Goal: Task Accomplishment & Management: Complete application form

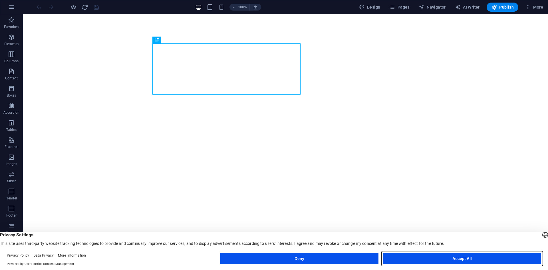
click at [442, 256] on button "Accept All" at bounding box center [462, 258] width 158 height 11
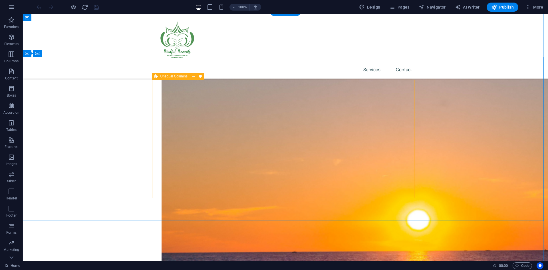
scroll to position [428, 0]
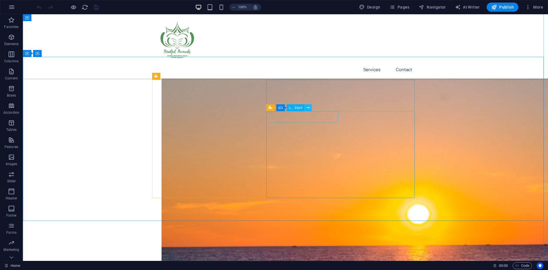
click at [308, 108] on icon at bounding box center [308, 108] width 3 height 6
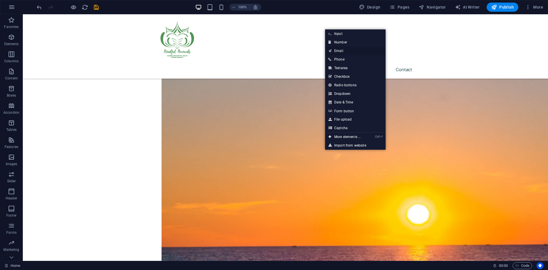
click at [347, 50] on link "Email" at bounding box center [355, 51] width 61 height 9
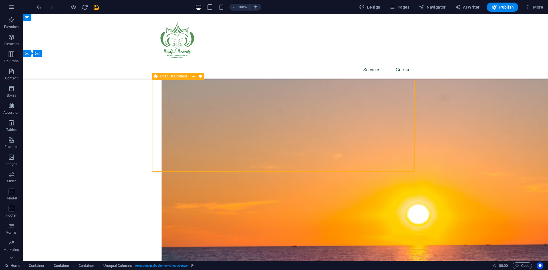
type input "[EMAIL_ADDRESS][DOMAIN_NAME]"
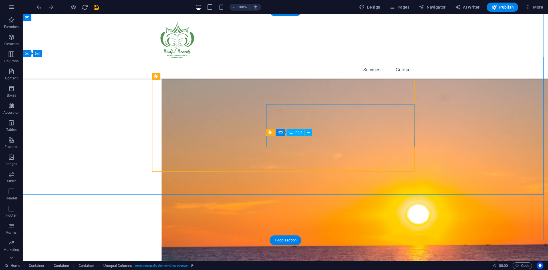
click at [300, 132] on span "Input" at bounding box center [299, 131] width 8 height 3
click at [308, 132] on icon at bounding box center [308, 132] width 3 height 6
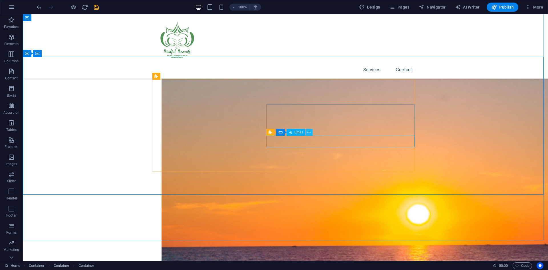
click at [310, 132] on icon at bounding box center [309, 132] width 3 height 6
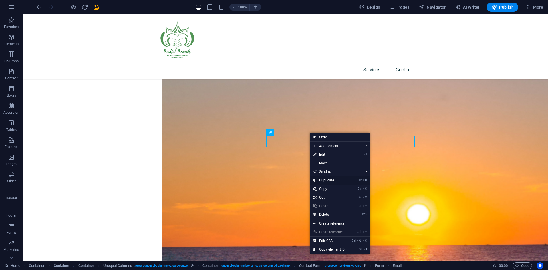
click at [320, 180] on link "Ctrl D Duplicate" at bounding box center [329, 180] width 38 height 9
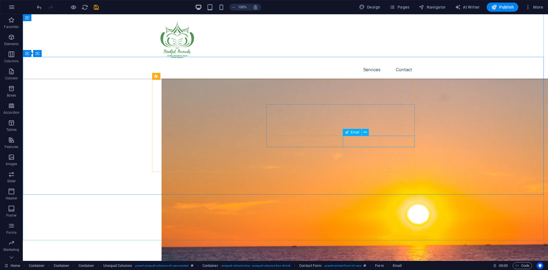
click at [353, 134] on span "Email" at bounding box center [355, 131] width 9 height 3
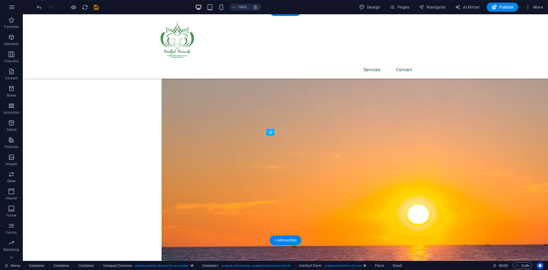
drag, startPoint x: 375, startPoint y: 147, endPoint x: 304, endPoint y: 150, distance: 70.9
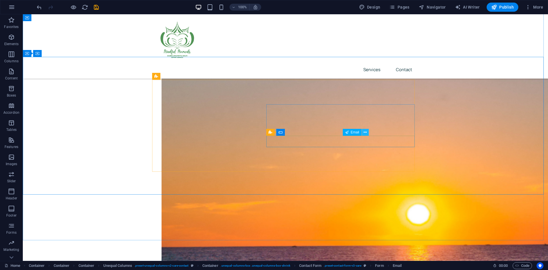
click at [367, 132] on icon at bounding box center [365, 132] width 3 height 6
click at [349, 132] on div "Email" at bounding box center [352, 132] width 19 height 7
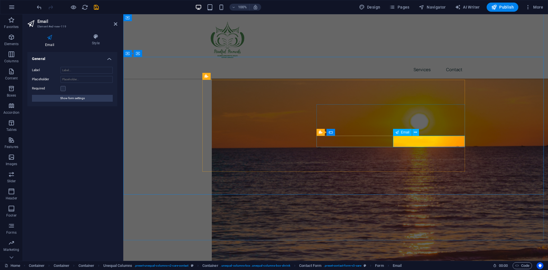
click at [407, 132] on span "Email" at bounding box center [405, 131] width 9 height 3
click at [52, 38] on icon at bounding box center [49, 37] width 45 height 7
click at [42, 8] on icon "undo" at bounding box center [39, 7] width 7 height 7
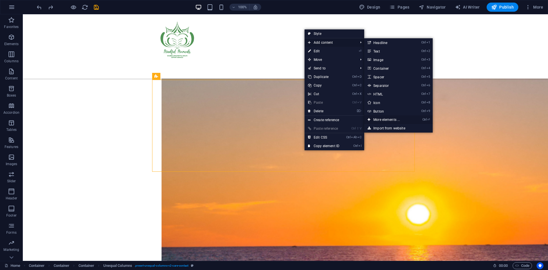
click at [388, 119] on link "Ctrl ⏎ More elements ..." at bounding box center [387, 119] width 47 height 9
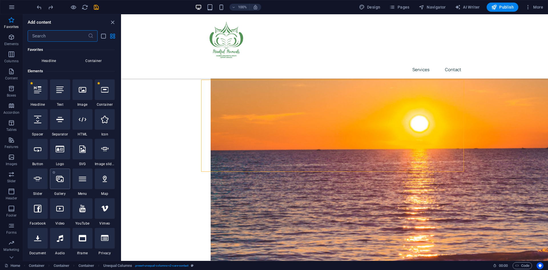
scroll to position [4, 0]
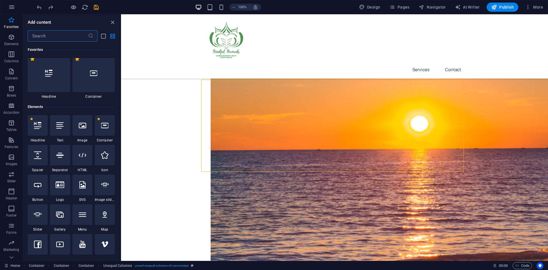
click at [62, 35] on input "text" at bounding box center [58, 35] width 60 height 11
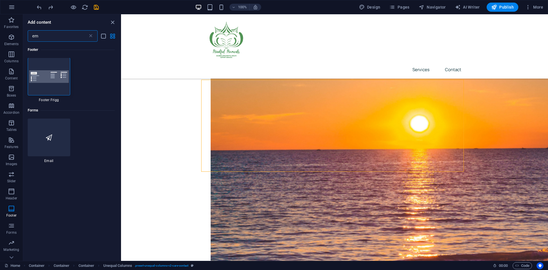
scroll to position [0, 0]
type input "e"
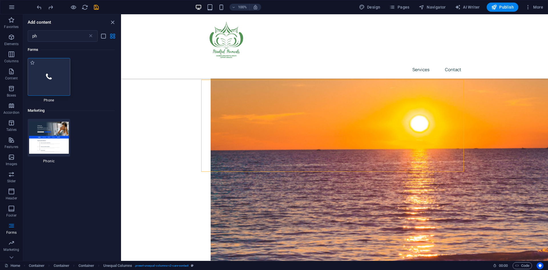
click at [51, 90] on div at bounding box center [49, 77] width 43 height 38
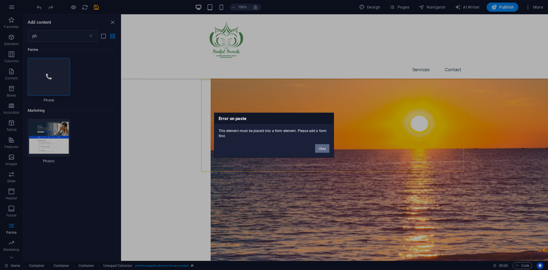
click at [327, 150] on button "Okay" at bounding box center [322, 148] width 14 height 9
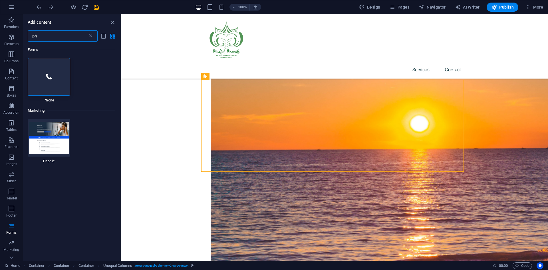
drag, startPoint x: 64, startPoint y: 37, endPoint x: 27, endPoint y: 37, distance: 36.8
click at [27, 37] on div "ph ​" at bounding box center [71, 35] width 97 height 11
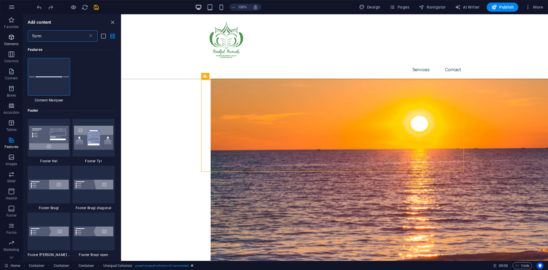
type input "form"
click at [13, 37] on icon "button" at bounding box center [11, 37] width 7 height 7
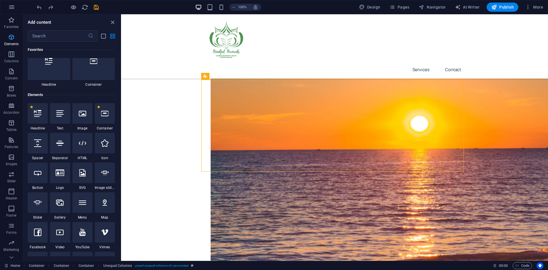
scroll to position [61, 0]
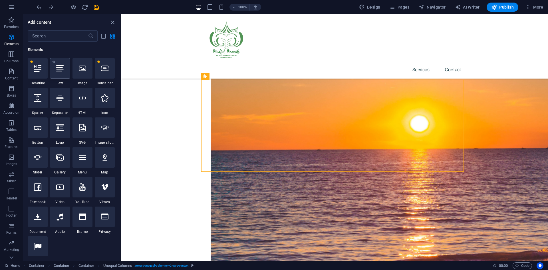
click at [59, 73] on div at bounding box center [60, 68] width 20 height 21
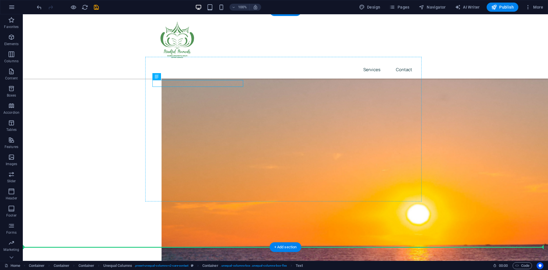
drag, startPoint x: 204, startPoint y: 84, endPoint x: 284, endPoint y: 155, distance: 106.8
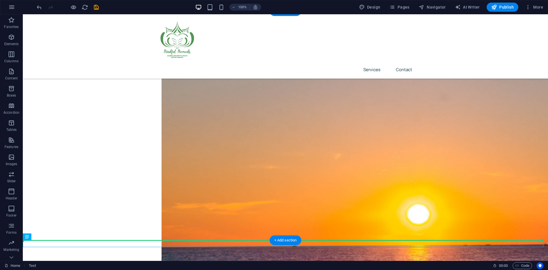
scroll to position [429, 0]
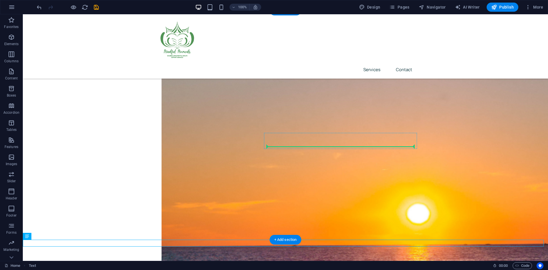
drag, startPoint x: 43, startPoint y: 243, endPoint x: 273, endPoint y: 144, distance: 250.6
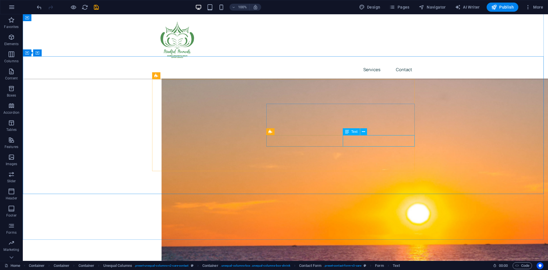
click at [351, 132] on span "Text" at bounding box center [354, 131] width 6 height 3
click at [363, 130] on icon at bounding box center [363, 132] width 3 height 6
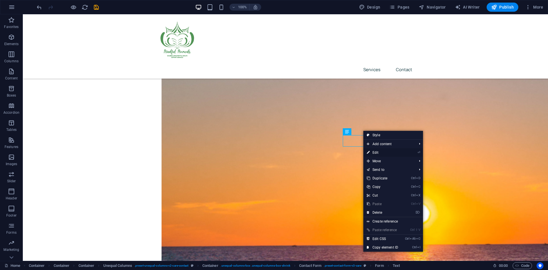
click at [376, 151] on link "⏎ Edit" at bounding box center [382, 152] width 38 height 9
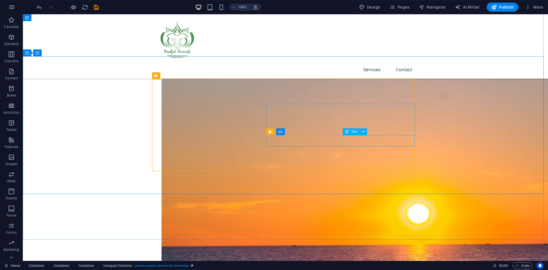
click at [355, 131] on span "Text" at bounding box center [354, 131] width 6 height 3
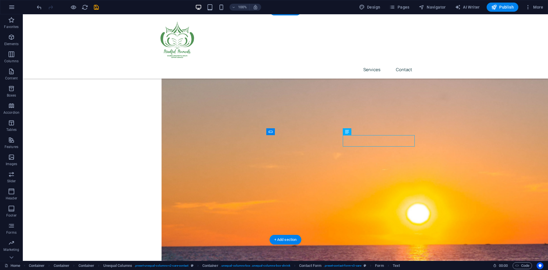
drag, startPoint x: 371, startPoint y: 146, endPoint x: 348, endPoint y: 139, distance: 23.9
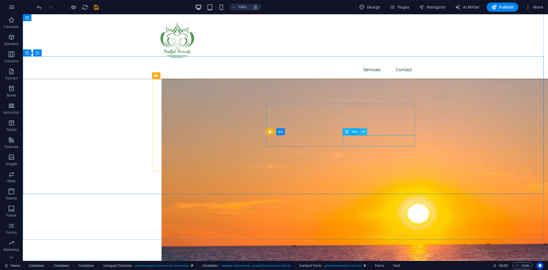
click at [366, 132] on button at bounding box center [363, 131] width 7 height 7
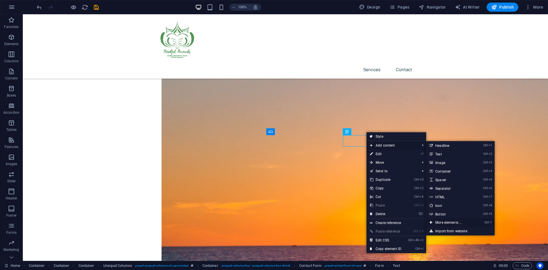
click at [467, 220] on link "Ctrl ⏎ More elements ..." at bounding box center [449, 222] width 47 height 9
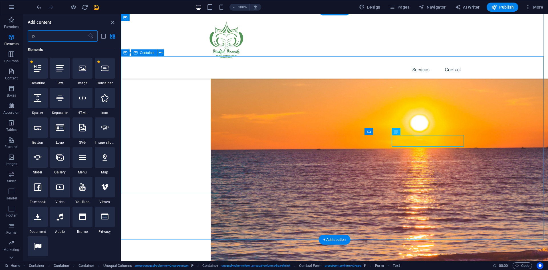
scroll to position [0, 0]
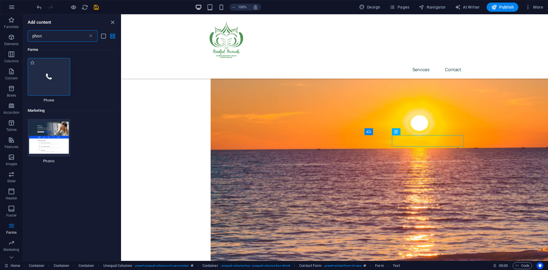
type input "phon"
click at [58, 77] on div at bounding box center [49, 77] width 43 height 38
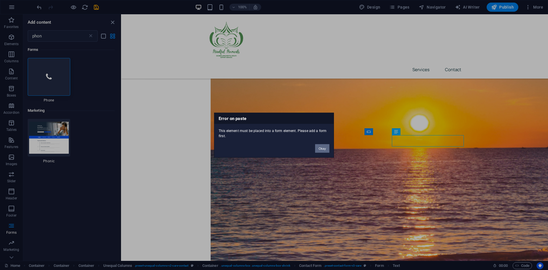
click at [320, 151] on button "Okay" at bounding box center [322, 148] width 14 height 9
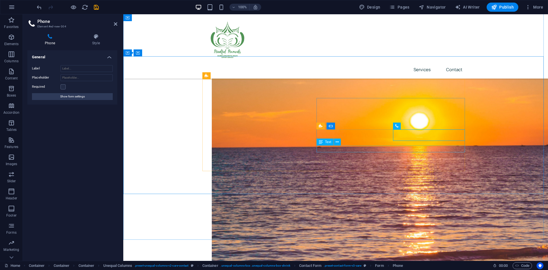
type input "0493 034 394"
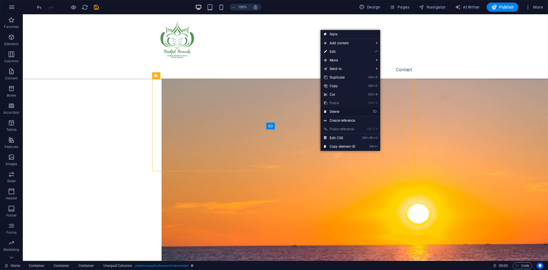
click at [342, 109] on link "⌦ Delete" at bounding box center [340, 111] width 38 height 9
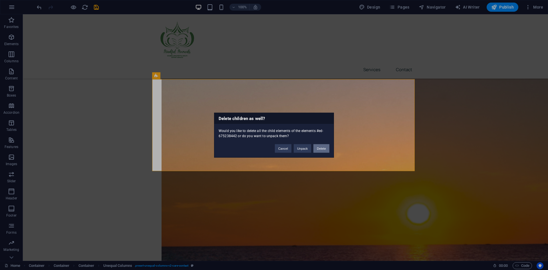
click at [315, 149] on button "Delete" at bounding box center [322, 148] width 16 height 9
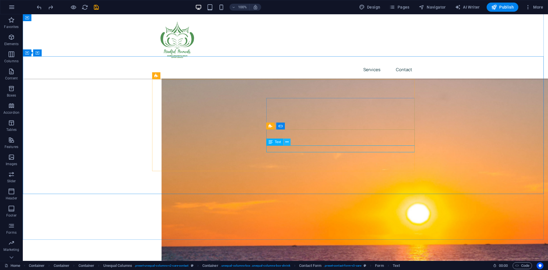
click at [286, 144] on icon at bounding box center [287, 142] width 3 height 6
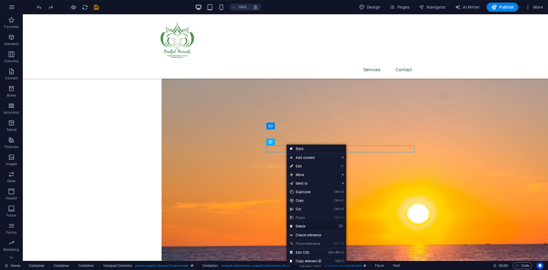
click at [309, 225] on link "⌦ Delete" at bounding box center [306, 226] width 38 height 9
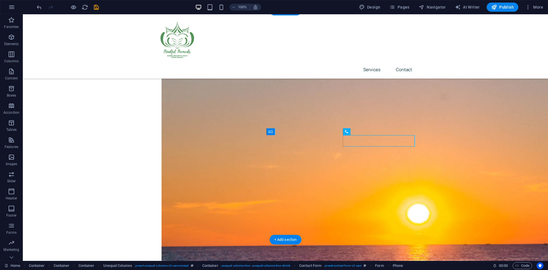
drag, startPoint x: 354, startPoint y: 144, endPoint x: 292, endPoint y: 153, distance: 63.0
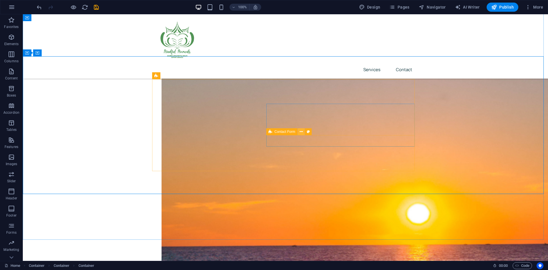
click at [299, 132] on button at bounding box center [301, 131] width 7 height 7
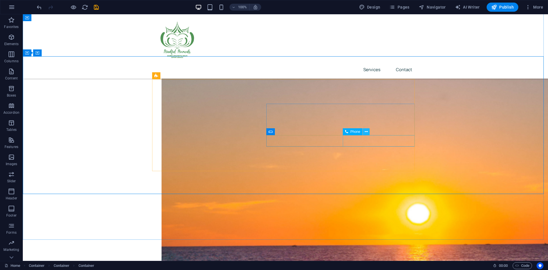
click at [366, 134] on icon at bounding box center [366, 132] width 3 height 6
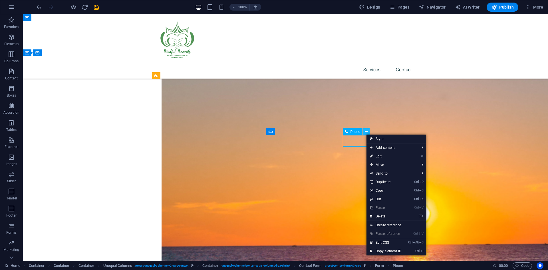
click at [366, 134] on icon at bounding box center [366, 132] width 3 height 6
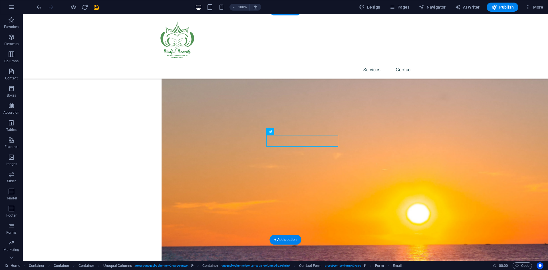
drag, startPoint x: 295, startPoint y: 140, endPoint x: 296, endPoint y: 126, distance: 14.6
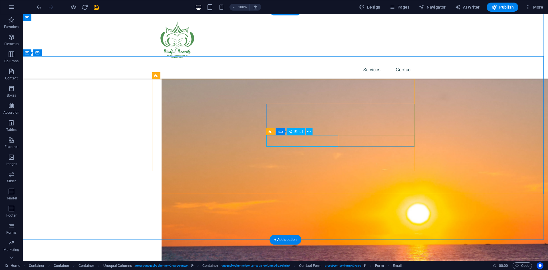
drag, startPoint x: 354, startPoint y: 142, endPoint x: 289, endPoint y: 146, distance: 65.2
click at [368, 135] on button at bounding box center [366, 131] width 7 height 7
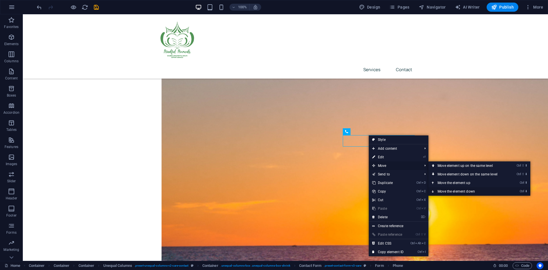
click at [449, 190] on link "Ctrl ⬇ Move the element down" at bounding box center [469, 191] width 81 height 9
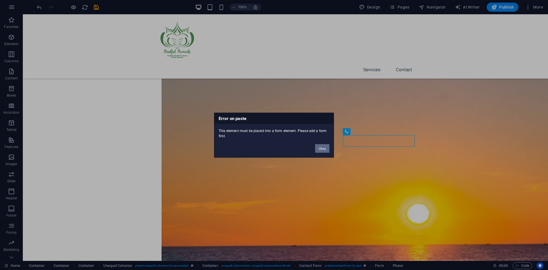
click at [319, 149] on button "Okay" at bounding box center [322, 148] width 14 height 9
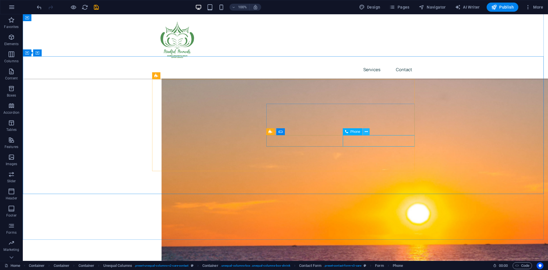
click at [367, 131] on icon at bounding box center [366, 132] width 3 height 6
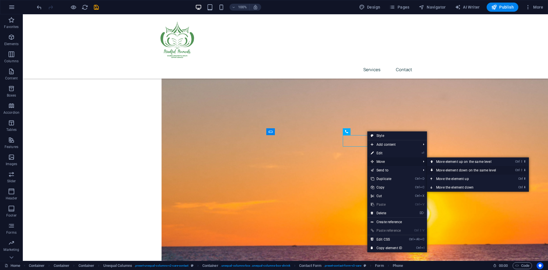
click at [439, 170] on link "Ctrl ⇧ ⬇ Move element down on the same level" at bounding box center [467, 170] width 81 height 9
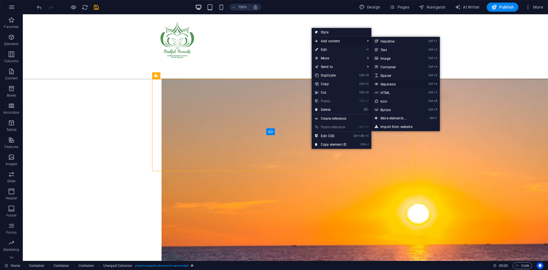
click at [392, 84] on link "Ctrl 6 Separator" at bounding box center [394, 84] width 47 height 9
select select "%"
select select "px"
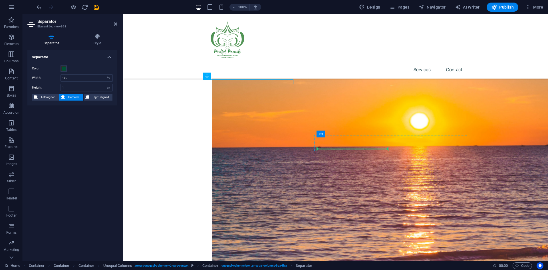
drag, startPoint x: 260, startPoint y: 81, endPoint x: 330, endPoint y: 149, distance: 97.3
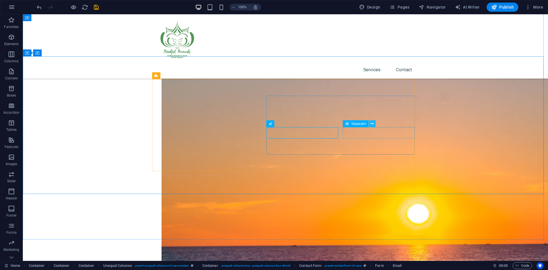
click at [373, 125] on icon at bounding box center [372, 124] width 3 height 6
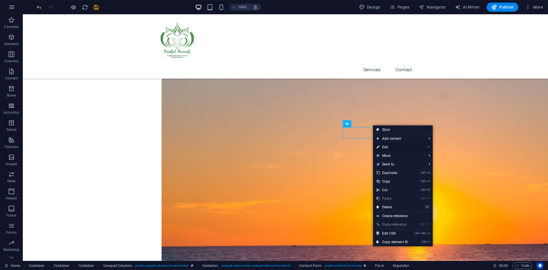
click at [385, 147] on link "⏎ Edit" at bounding box center [392, 147] width 38 height 9
select select "%"
select select "px"
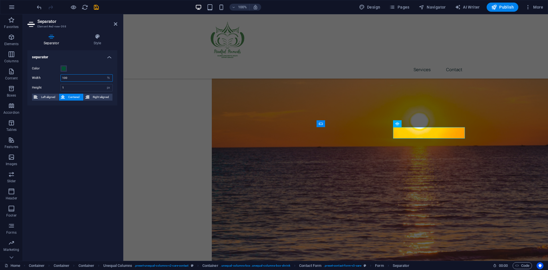
click at [87, 80] on input "100" at bounding box center [87, 78] width 52 height 7
drag, startPoint x: 87, startPoint y: 80, endPoint x: 55, endPoint y: 80, distance: 31.7
click at [55, 80] on div "Width 100 px rem % vh vw" at bounding box center [72, 77] width 81 height 7
type input "50"
click at [64, 123] on div "separator Color Width 50 px rem % vh vw Height 1 px rem vh vw Left aligned Cent…" at bounding box center [72, 153] width 90 height 206
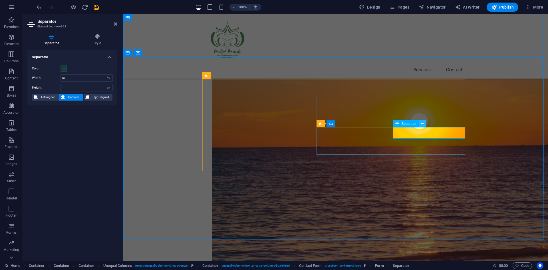
click at [421, 125] on icon at bounding box center [422, 124] width 3 height 6
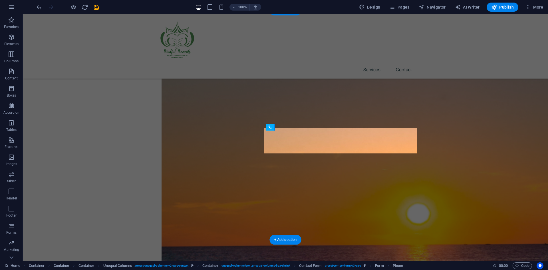
drag, startPoint x: 296, startPoint y: 150, endPoint x: 287, endPoint y: 136, distance: 16.6
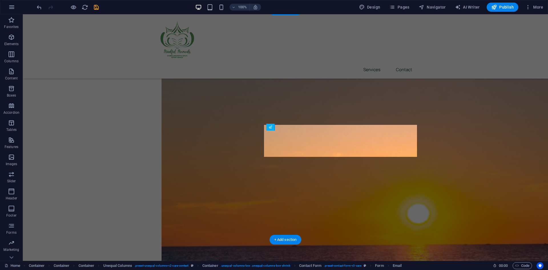
drag, startPoint x: 354, startPoint y: 137, endPoint x: 343, endPoint y: 149, distance: 17.0
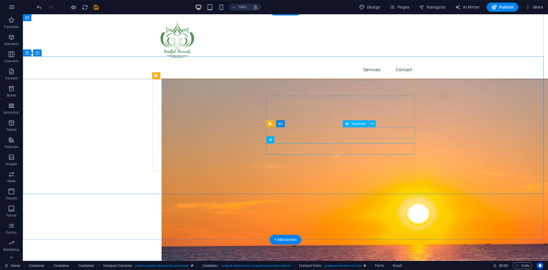
click at [372, 125] on icon at bounding box center [372, 124] width 3 height 6
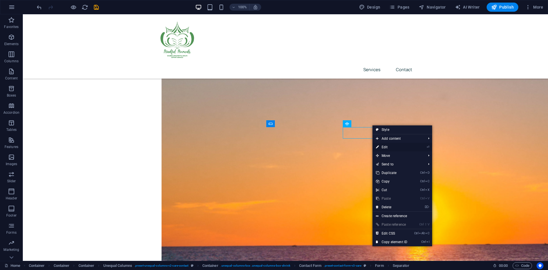
click at [385, 145] on link "⏎ Edit" at bounding box center [392, 147] width 38 height 9
select select "%"
select select "px"
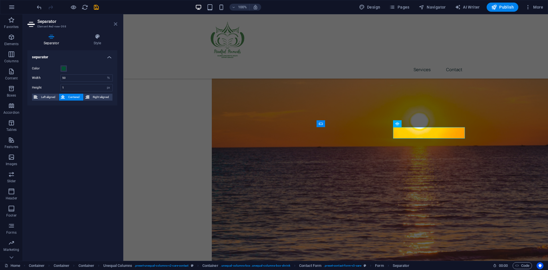
click at [114, 25] on icon at bounding box center [115, 24] width 3 height 5
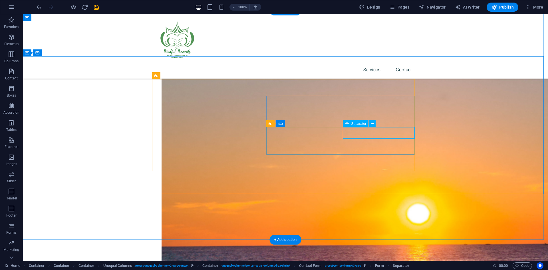
click at [357, 123] on span "Separator" at bounding box center [358, 123] width 15 height 3
click at [373, 121] on icon at bounding box center [372, 124] width 3 height 6
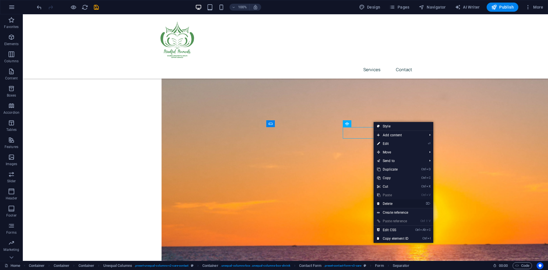
click at [400, 203] on link "⌦ Delete" at bounding box center [393, 203] width 38 height 9
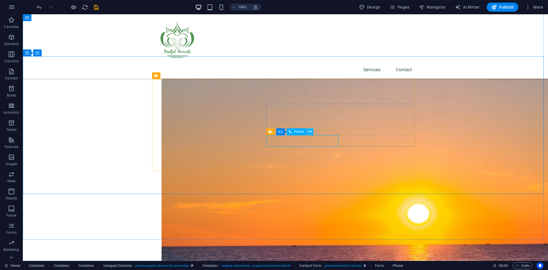
click at [312, 130] on icon at bounding box center [310, 132] width 3 height 6
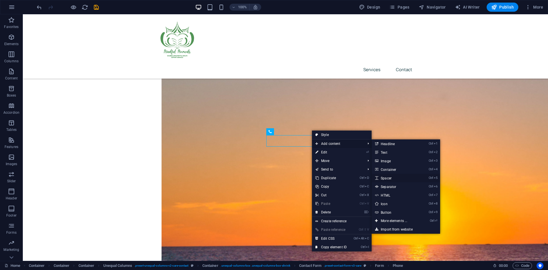
click at [398, 179] on link "Ctrl 5 Spacer" at bounding box center [395, 178] width 47 height 9
select select "px"
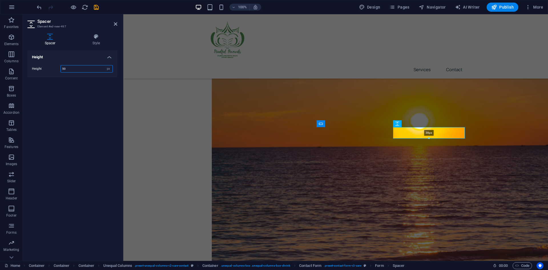
drag, startPoint x: 428, startPoint y: 140, endPoint x: 341, endPoint y: 122, distance: 88.4
click at [429, 137] on div "38px" at bounding box center [429, 132] width 72 height 11
type input "38"
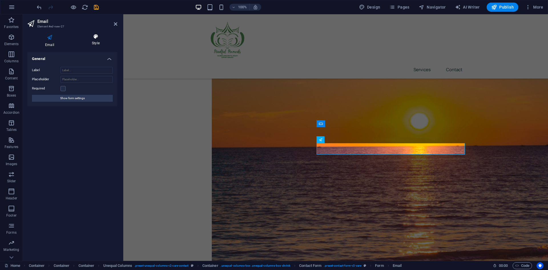
click at [92, 45] on h4 "Style" at bounding box center [95, 40] width 43 height 12
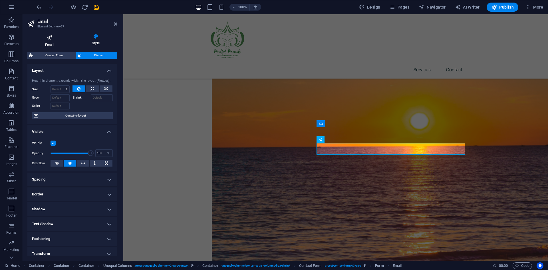
click at [55, 46] on h4 "Email" at bounding box center [50, 41] width 47 height 14
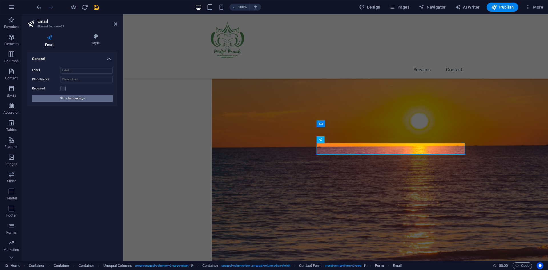
click at [70, 100] on span "Show form settings" at bounding box center [72, 98] width 25 height 7
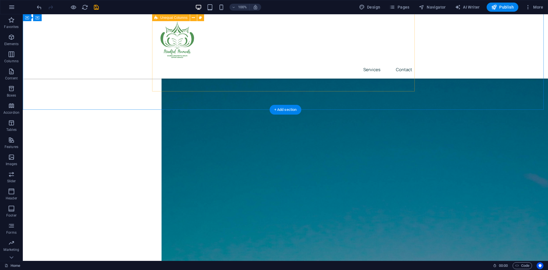
scroll to position [86, 0]
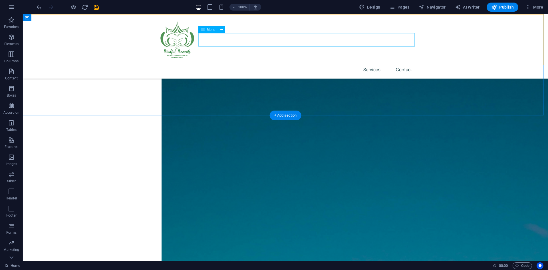
click at [373, 63] on nav "Services Contact" at bounding box center [285, 69] width 263 height 13
click at [441, 7] on span "Navigator" at bounding box center [432, 7] width 27 height 6
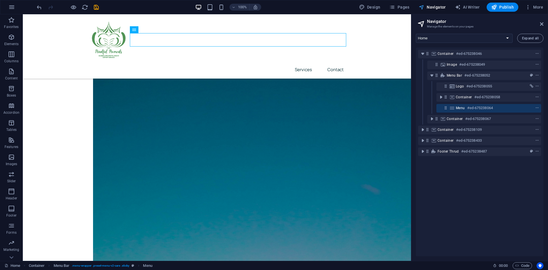
click at [441, 7] on span "Navigator" at bounding box center [432, 7] width 27 height 6
click at [405, 5] on span "Pages" at bounding box center [399, 7] width 20 height 6
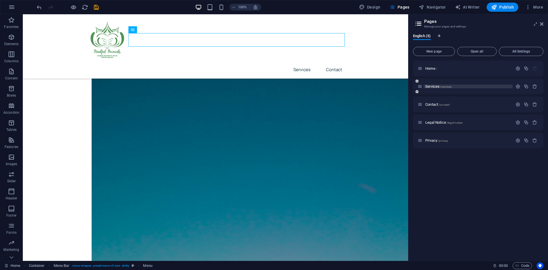
click at [457, 85] on p "Services /services" at bounding box center [468, 87] width 86 height 4
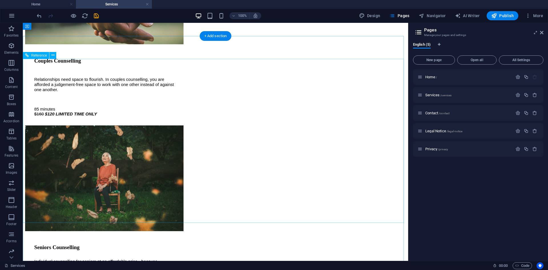
scroll to position [714, 0]
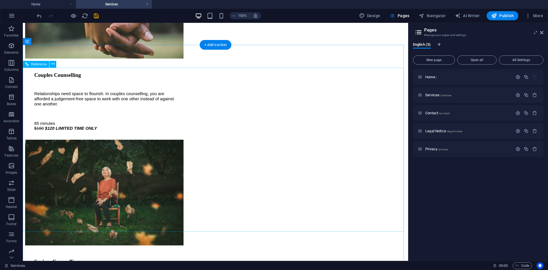
click at [408, 19] on button "Pages" at bounding box center [399, 15] width 25 height 9
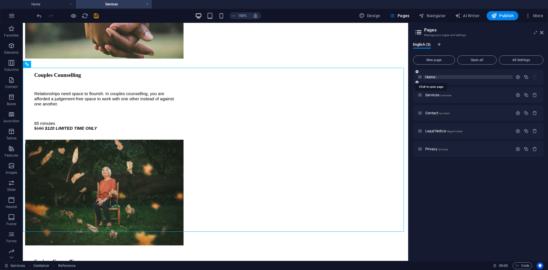
click at [434, 75] on span "Home /" at bounding box center [431, 77] width 12 height 4
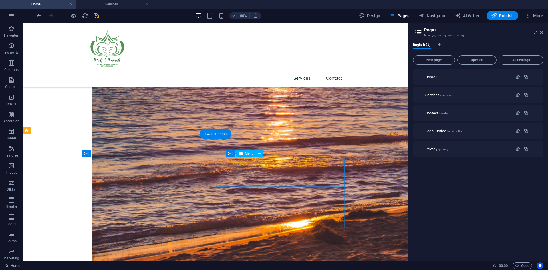
scroll to position [543, 0]
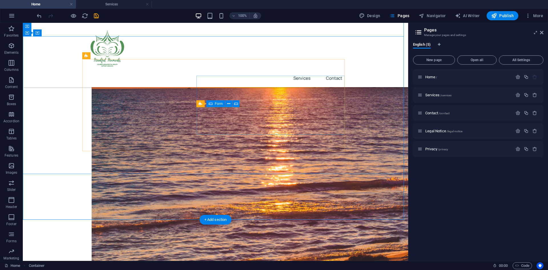
scroll to position [429, 0]
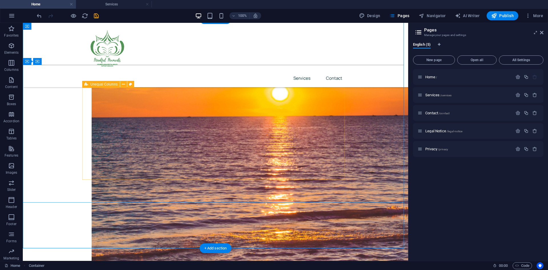
click at [123, 86] on icon at bounding box center [123, 84] width 3 height 6
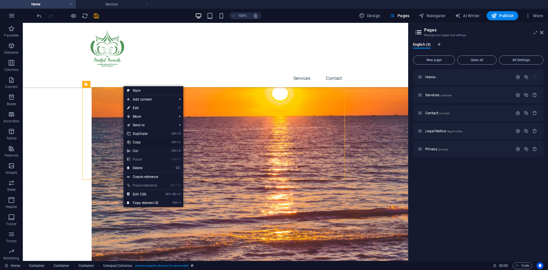
click at [143, 141] on link "Ctrl C Copy" at bounding box center [143, 142] width 38 height 9
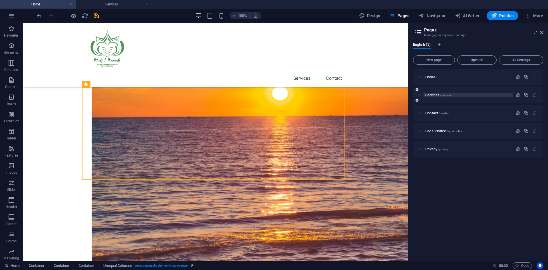
click at [434, 97] on span "Services /services" at bounding box center [438, 95] width 26 height 4
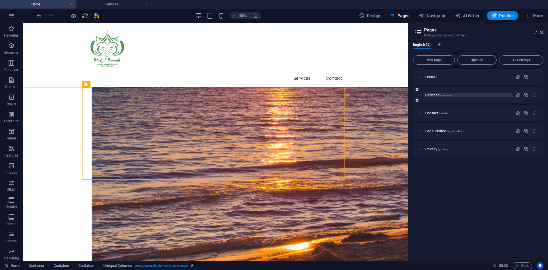
scroll to position [0, 0]
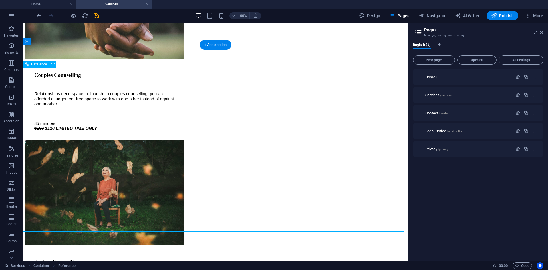
click at [544, 35] on aside "Pages Manage your pages and settings English (5) New page Open all All Settings…" at bounding box center [478, 142] width 140 height 238
drag, startPoint x: 542, startPoint y: 33, endPoint x: 271, endPoint y: 116, distance: 283.5
click at [542, 33] on icon at bounding box center [541, 32] width 3 height 5
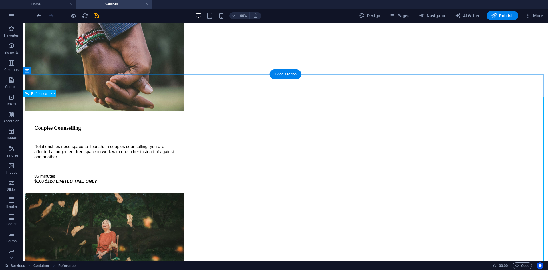
scroll to position [657, 0]
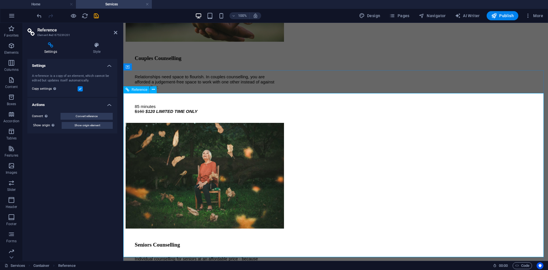
scroll to position [742, 0]
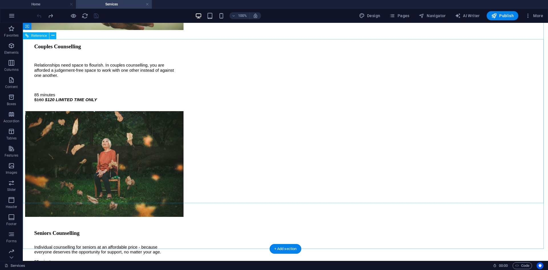
click at [422, 14] on icon "button" at bounding box center [422, 16] width 6 height 6
select select "13189640-en"
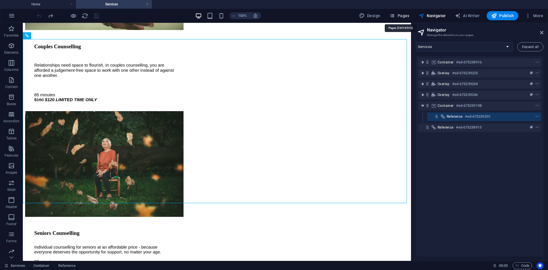
click at [408, 18] on span "Pages" at bounding box center [399, 16] width 20 height 6
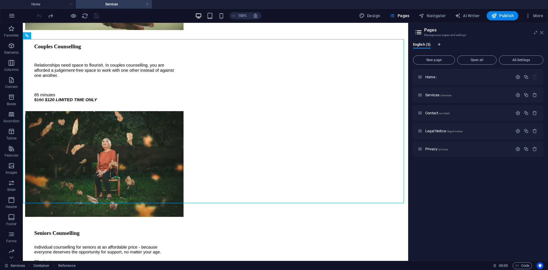
click at [543, 33] on icon at bounding box center [541, 32] width 3 height 5
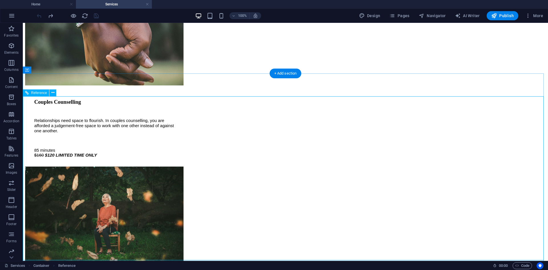
scroll to position [685, 0]
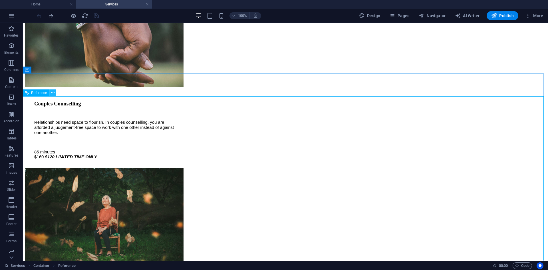
click at [51, 94] on icon at bounding box center [52, 93] width 3 height 6
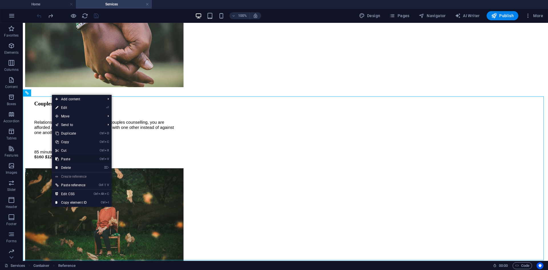
click at [68, 161] on link "Ctrl V Paste" at bounding box center [71, 159] width 38 height 9
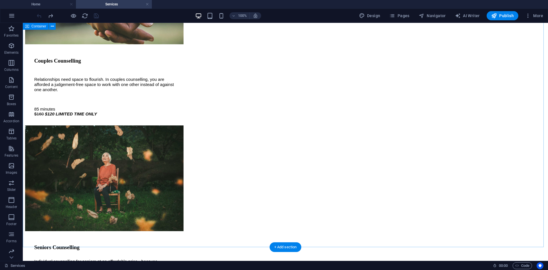
scroll to position [714, 0]
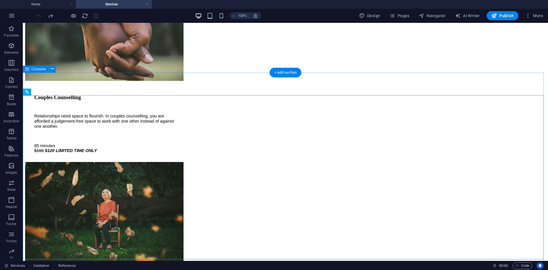
scroll to position [685, 0]
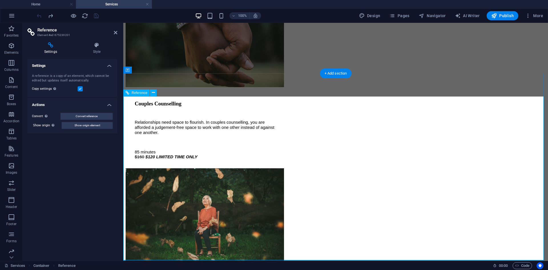
click at [155, 94] on button at bounding box center [153, 92] width 7 height 7
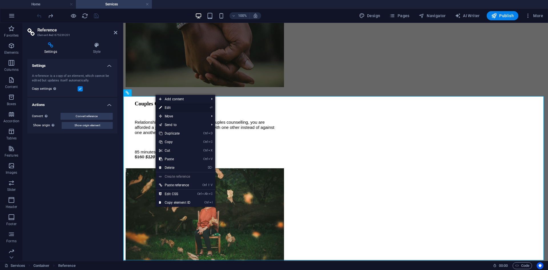
click at [166, 108] on link "⏎ Edit" at bounding box center [175, 107] width 38 height 9
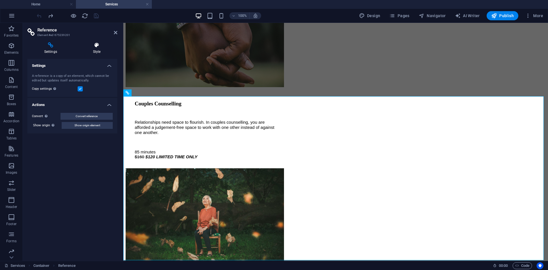
click at [96, 49] on h4 "Style" at bounding box center [96, 48] width 41 height 12
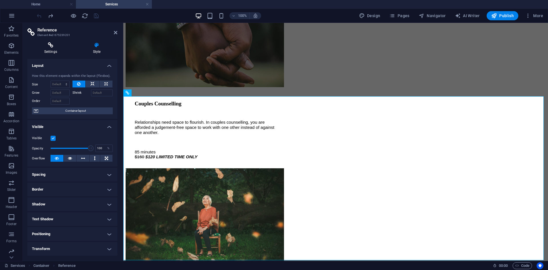
click at [51, 51] on h4 "Settings" at bounding box center [51, 48] width 49 height 12
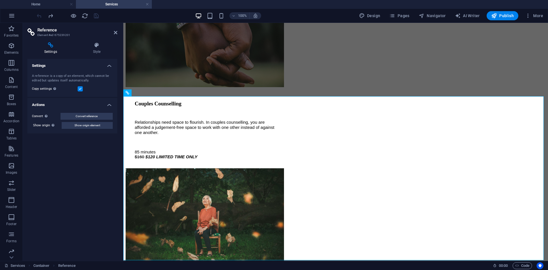
click at [113, 35] on header "Reference Element #ed-675239201" at bounding box center [72, 30] width 90 height 15
drag, startPoint x: 115, startPoint y: 34, endPoint x: 361, endPoint y: 14, distance: 246.6
click at [115, 34] on icon at bounding box center [115, 32] width 3 height 5
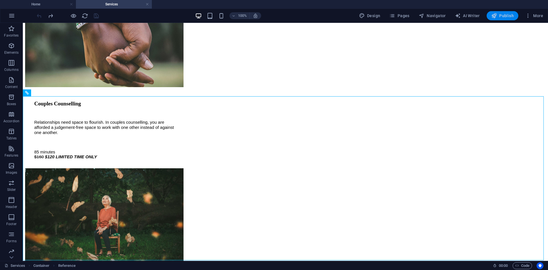
click at [493, 15] on icon "button" at bounding box center [494, 16] width 6 height 6
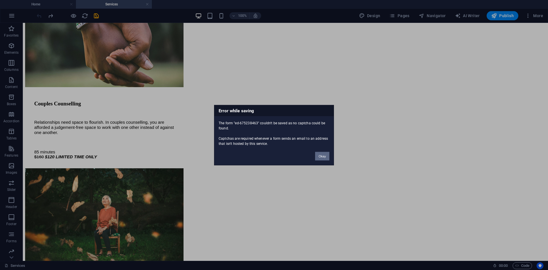
click at [322, 156] on button "Okay" at bounding box center [322, 156] width 14 height 9
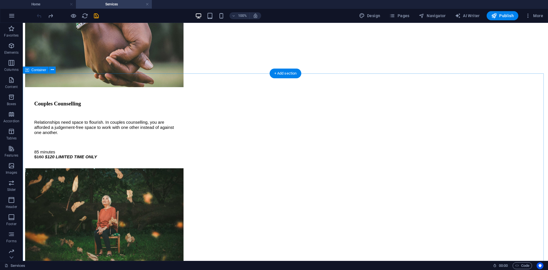
click at [375, 14] on span "Design" at bounding box center [369, 16] width 21 height 6
select select "px"
select select "400"
select select "px"
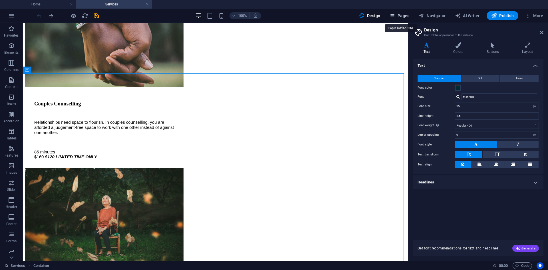
click at [399, 16] on span "Pages" at bounding box center [399, 16] width 20 height 6
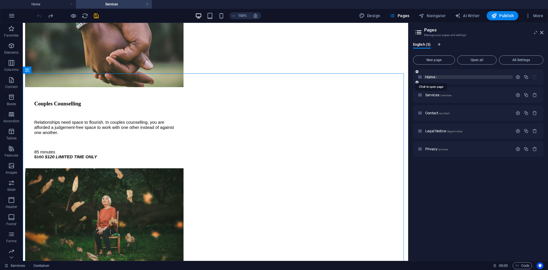
click at [434, 79] on span "Home /" at bounding box center [431, 77] width 12 height 4
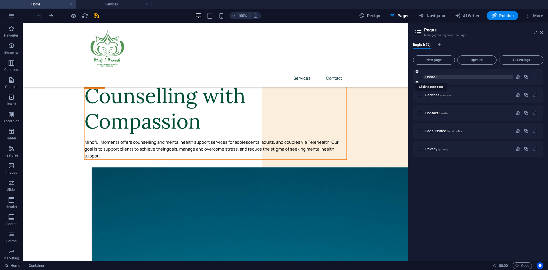
scroll to position [0, 0]
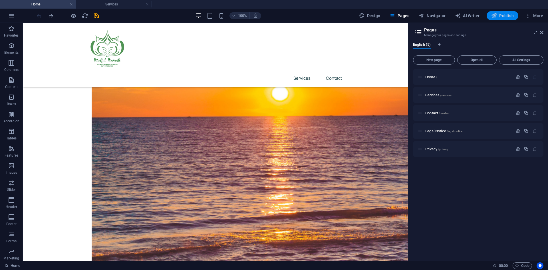
click at [505, 18] on span "Publish" at bounding box center [502, 16] width 23 height 6
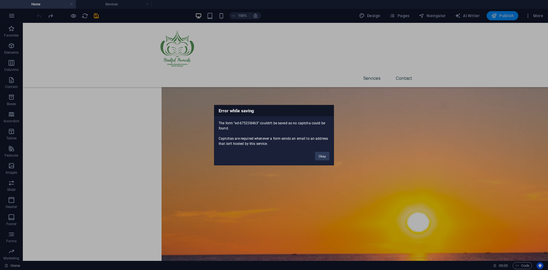
scroll to position [539, 0]
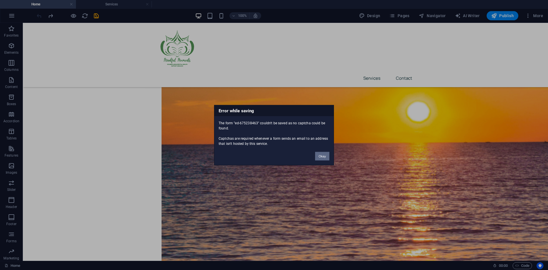
click at [320, 154] on button "Okay" at bounding box center [322, 156] width 14 height 9
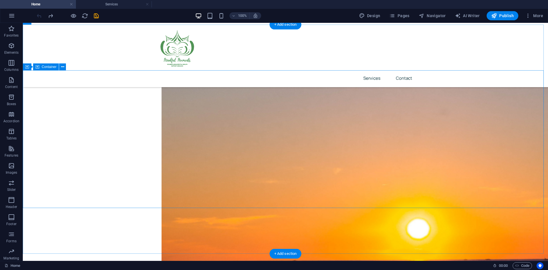
scroll to position [425, 0]
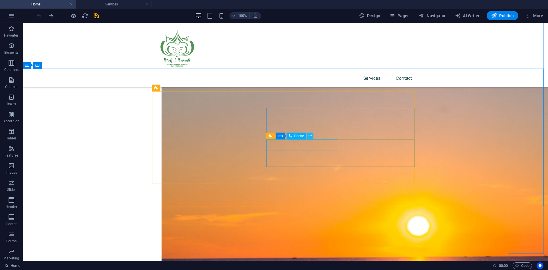
click at [310, 137] on icon at bounding box center [310, 136] width 3 height 6
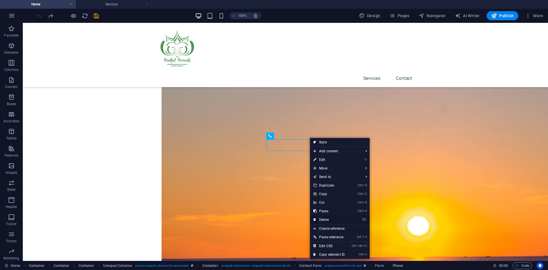
click at [329, 219] on link "⌦ Delete" at bounding box center [329, 219] width 38 height 9
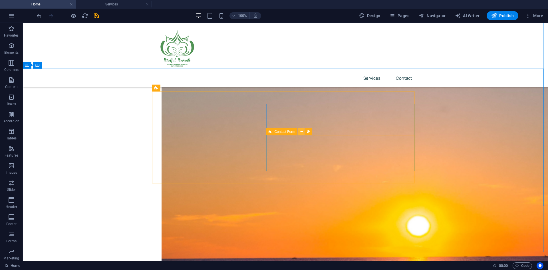
click at [301, 132] on icon at bounding box center [301, 132] width 3 height 6
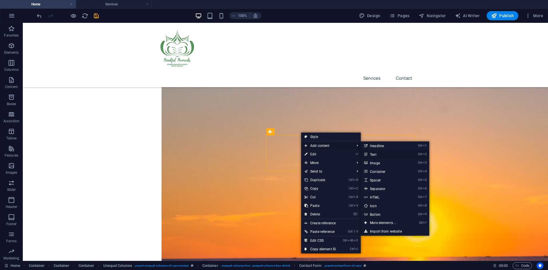
click at [376, 152] on link "Ctrl 2 Text" at bounding box center [384, 154] width 47 height 9
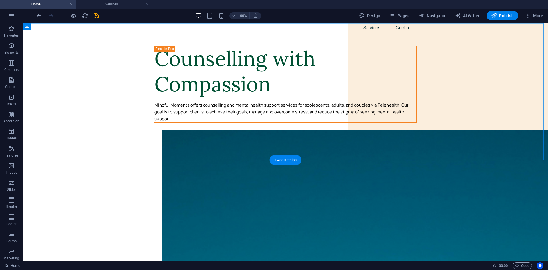
scroll to position [0, 0]
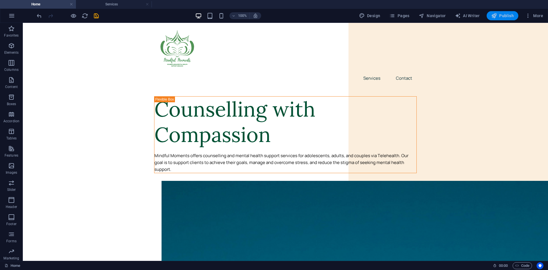
click at [496, 17] on icon "button" at bounding box center [494, 16] width 6 height 6
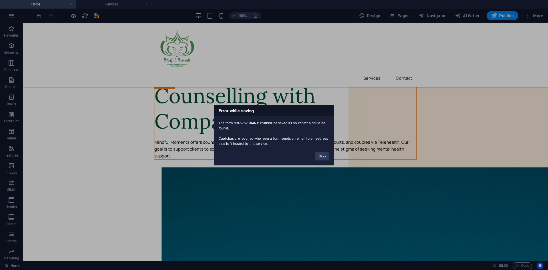
scroll to position [546, 0]
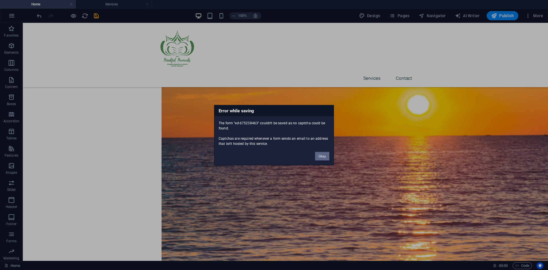
click at [322, 153] on button "Okay" at bounding box center [322, 156] width 14 height 9
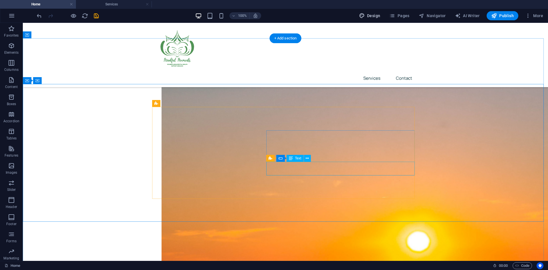
scroll to position [403, 0]
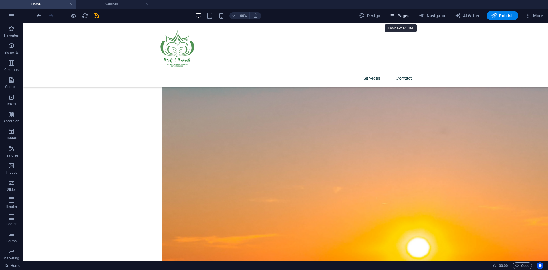
click at [393, 17] on icon "button" at bounding box center [392, 16] width 6 height 6
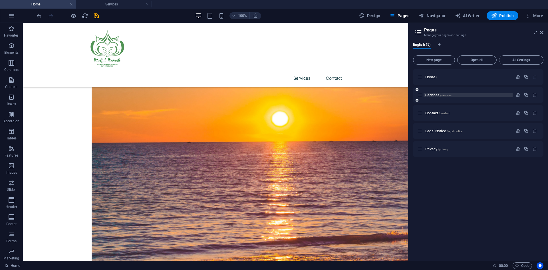
click at [449, 95] on span "/services" at bounding box center [445, 95] width 11 height 3
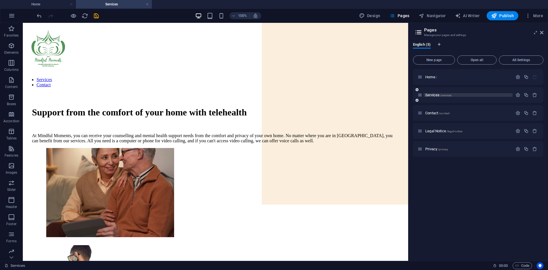
scroll to position [0, 0]
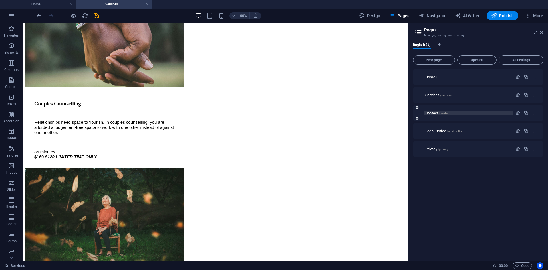
click at [437, 114] on span "Contact /contact" at bounding box center [437, 113] width 24 height 4
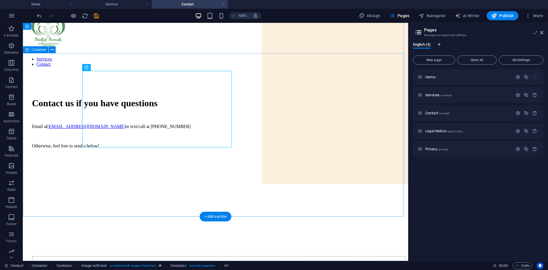
scroll to position [57, 0]
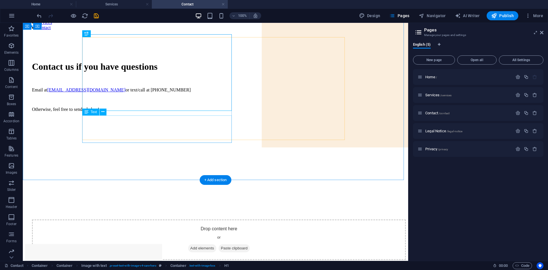
click at [146, 112] on div "Email at [EMAIL_ADDRESS][DOMAIN_NAME] or text/call at [PHONE_NUMBER] Otherwise,…" at bounding box center [215, 99] width 367 height 25
click at [161, 112] on div "Email at [EMAIL_ADDRESS][DOMAIN_NAME] or text/call at [PHONE_NUMBER] Otherwise,…" at bounding box center [215, 99] width 367 height 25
click at [154, 112] on div "Email at [EMAIL_ADDRESS][DOMAIN_NAME] or text/call at [PHONE_NUMBER] Otherwise,…" at bounding box center [215, 99] width 367 height 25
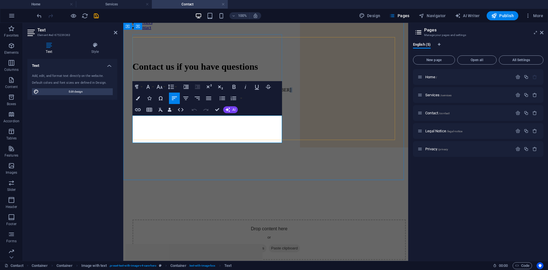
drag, startPoint x: 213, startPoint y: 139, endPoint x: 193, endPoint y: 128, distance: 22.1
click at [193, 112] on div "Email at [EMAIL_ADDRESS][DOMAIN_NAME] or text/call at [PHONE_NUMBER] Otherwise,…" at bounding box center [265, 99] width 267 height 25
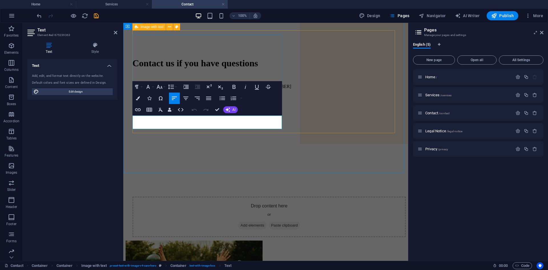
scroll to position [64, 0]
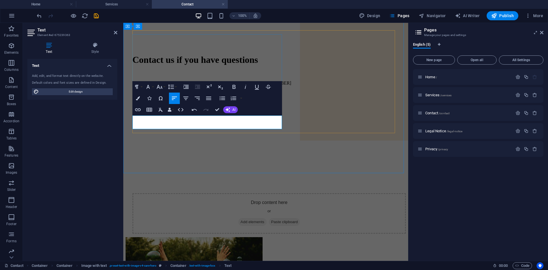
click at [229, 86] on p "Email at [EMAIL_ADDRESS][DOMAIN_NAME] or text/call at [PHONE_NUMBER]" at bounding box center [265, 83] width 267 height 5
click at [224, 150] on div "Contact us if you have questions Email at [EMAIL_ADDRESS][DOMAIN_NAME] or text/…" at bounding box center [266, 109] width 280 height 163
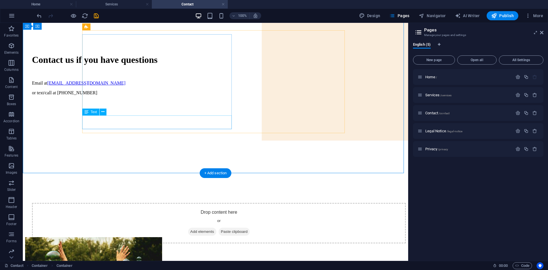
click at [104, 95] on div "Email at [EMAIL_ADDRESS][DOMAIN_NAME] or text/call at [PHONE_NUMBER]" at bounding box center [215, 88] width 367 height 15
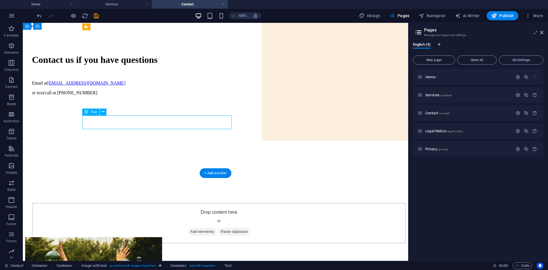
click at [140, 95] on div "Email at [EMAIL_ADDRESS][DOMAIN_NAME] or text/call at [PHONE_NUMBER]" at bounding box center [215, 88] width 367 height 15
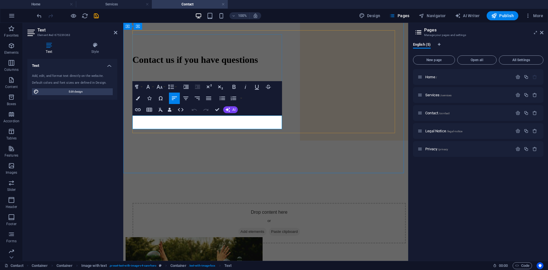
click at [156, 85] on link "[EMAIL_ADDRESS][DOMAIN_NAME]" at bounding box center [187, 83] width 78 height 5
click at [162, 150] on div "Contact us if you have questions Email at tamsyn @[DOMAIN_NAME] or text/call at…" at bounding box center [266, 109] width 280 height 163
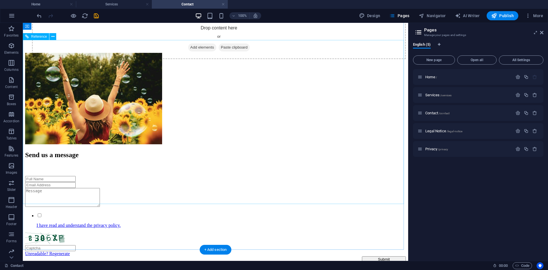
scroll to position [235, 0]
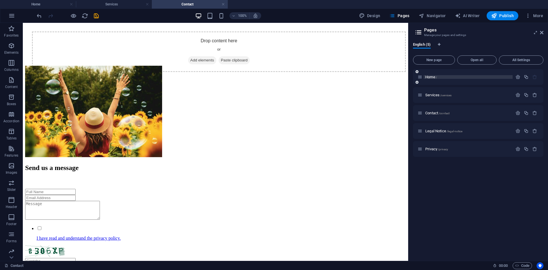
click at [436, 77] on span "Home /" at bounding box center [431, 77] width 12 height 4
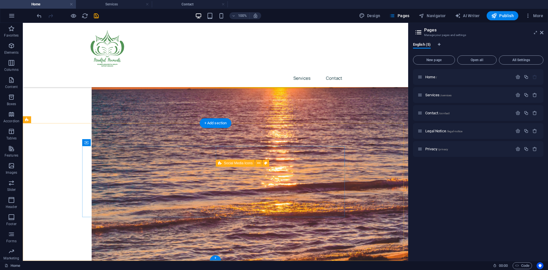
scroll to position [554, 0]
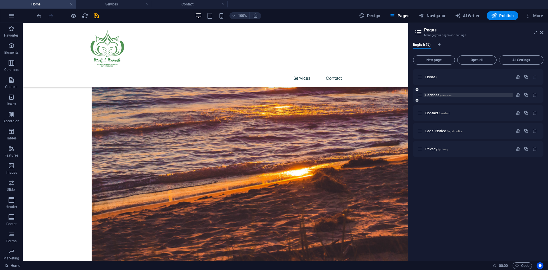
click at [436, 94] on span "Services /services" at bounding box center [438, 95] width 26 height 4
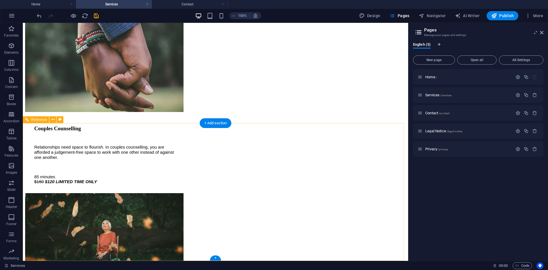
scroll to position [842, 0]
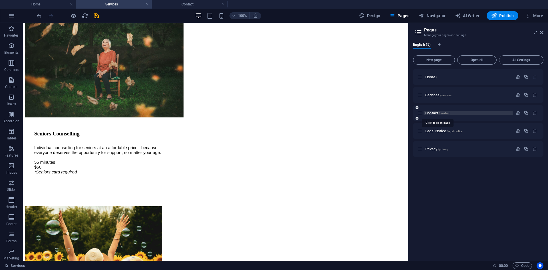
click at [433, 113] on span "Contact /contact" at bounding box center [437, 113] width 24 height 4
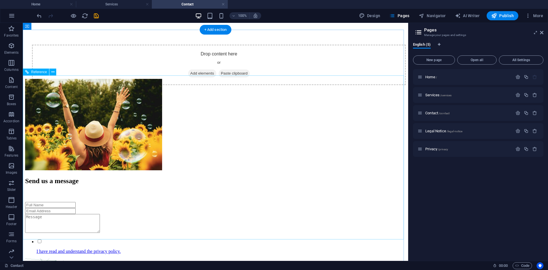
scroll to position [207, 0]
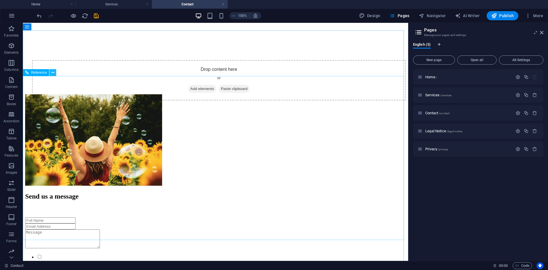
click at [51, 73] on icon at bounding box center [52, 73] width 3 height 6
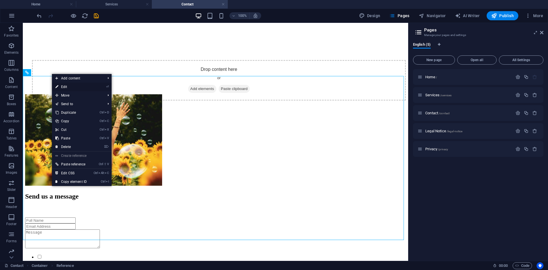
click at [77, 86] on link "⏎ Edit" at bounding box center [71, 87] width 38 height 9
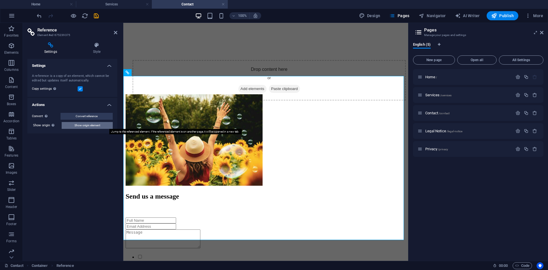
click at [90, 126] on span "Show origin element" at bounding box center [88, 125] width 26 height 7
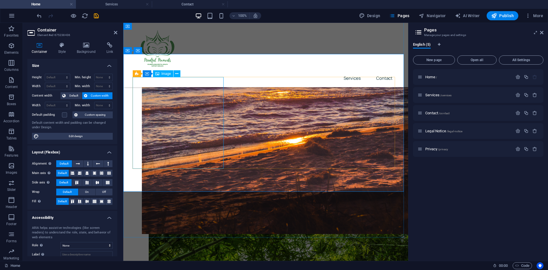
scroll to position [411, 0]
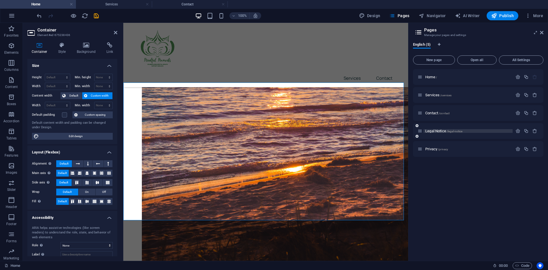
click at [435, 129] on span "Legal Notice /legal-notice" at bounding box center [443, 131] width 37 height 4
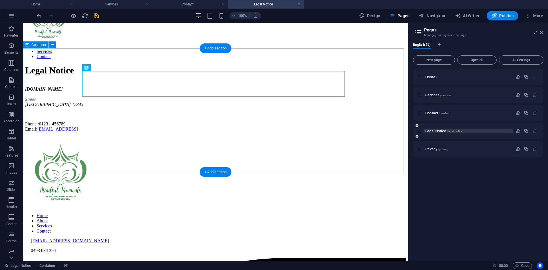
scroll to position [29, 0]
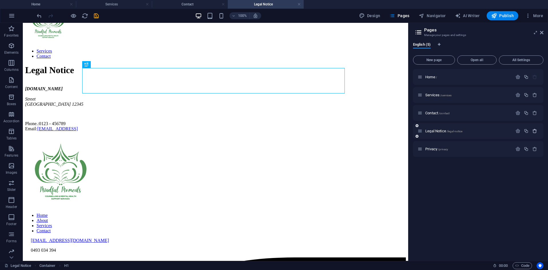
click at [534, 131] on icon "button" at bounding box center [535, 130] width 5 height 5
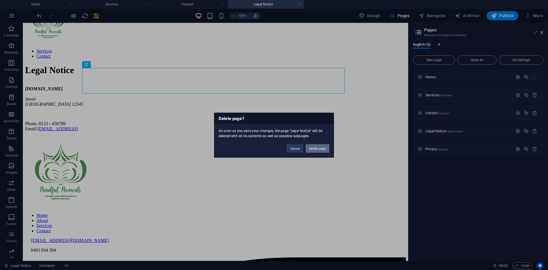
click at [315, 147] on button "Delete page" at bounding box center [318, 148] width 24 height 9
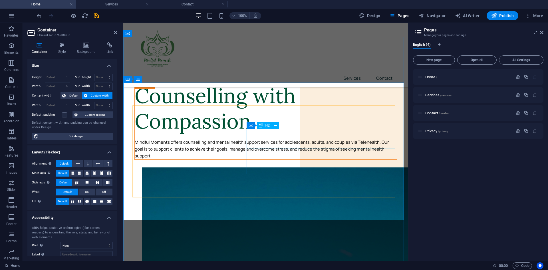
scroll to position [411, 0]
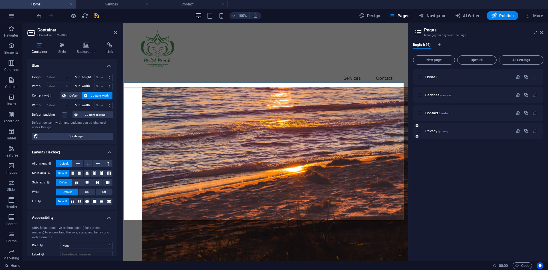
click at [486, 134] on div "Privacy /privacy" at bounding box center [478, 131] width 130 height 16
click at [443, 132] on span "/privacy" at bounding box center [443, 131] width 10 height 3
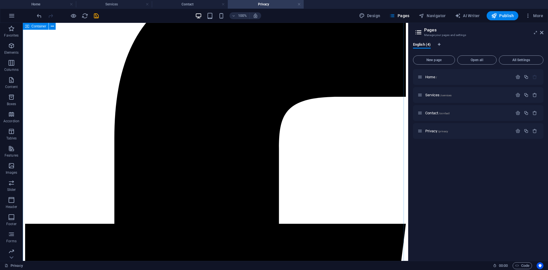
scroll to position [1313, 0]
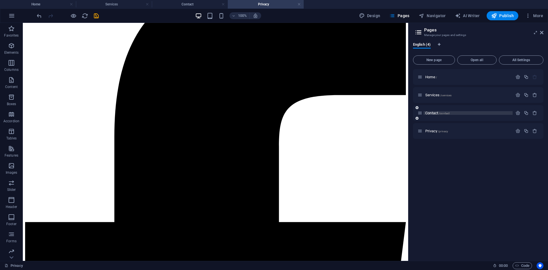
click at [451, 113] on p "Contact /contact" at bounding box center [468, 113] width 86 height 4
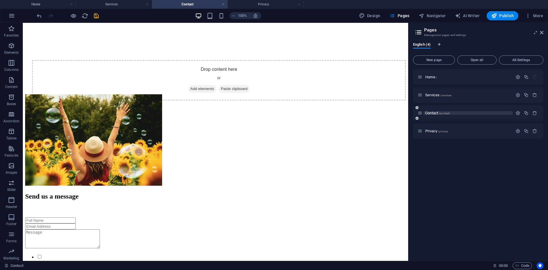
scroll to position [0, 0]
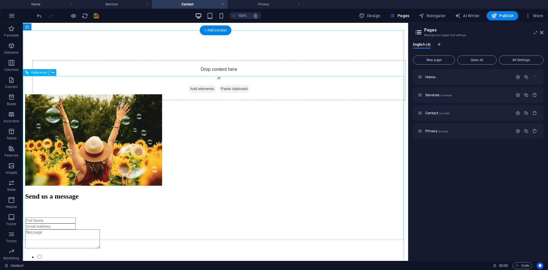
click at [331, 229] on div at bounding box center [215, 239] width 381 height 20
click at [358, 140] on div "Send us a message I have read and understand the privacy policy. Unreadable? Re…" at bounding box center [215, 198] width 381 height 209
click at [517, 60] on span "All Settings" at bounding box center [521, 59] width 39 height 3
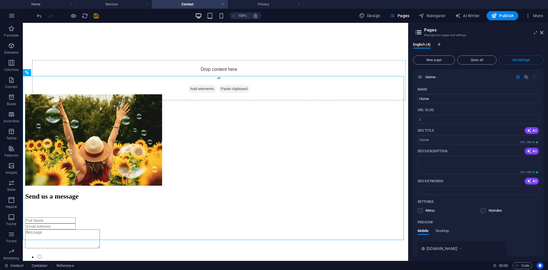
scroll to position [652, 0]
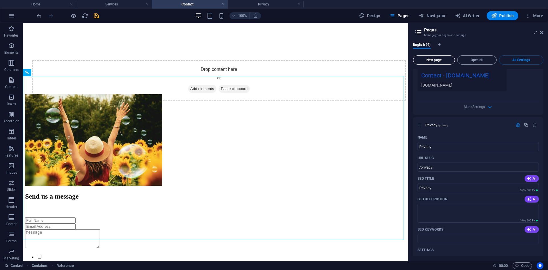
click at [440, 63] on button "New page" at bounding box center [434, 59] width 42 height 9
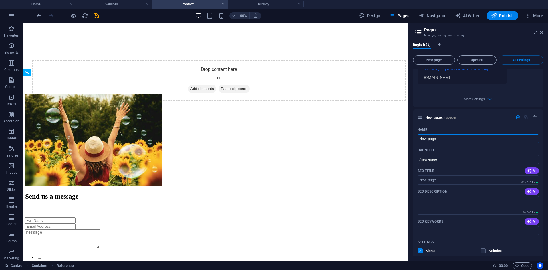
click at [423, 35] on header "Pages Manage your pages and settings" at bounding box center [478, 30] width 129 height 15
click at [406, 15] on span "Pages" at bounding box center [399, 16] width 20 height 6
drag, startPoint x: 494, startPoint y: 45, endPoint x: 543, endPoint y: 32, distance: 51.0
click at [543, 32] on icon at bounding box center [541, 32] width 3 height 5
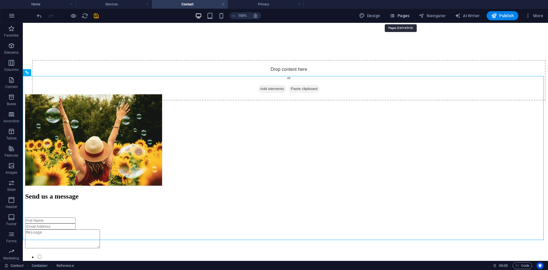
click at [403, 12] on button "Pages" at bounding box center [399, 15] width 25 height 9
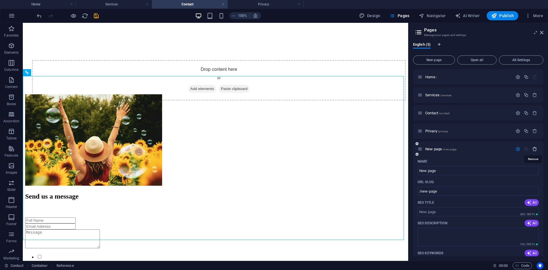
click at [536, 149] on icon "button" at bounding box center [535, 148] width 5 height 5
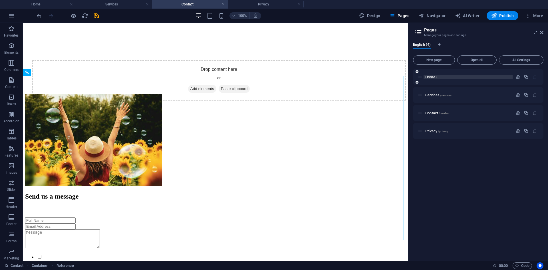
click at [438, 78] on p "Home /" at bounding box center [468, 77] width 86 height 4
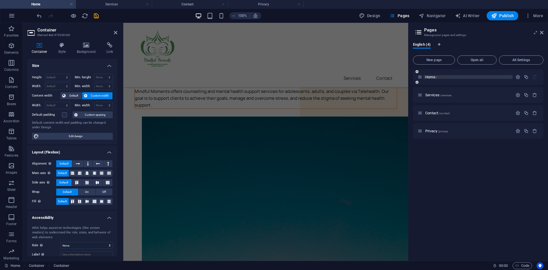
scroll to position [411, 0]
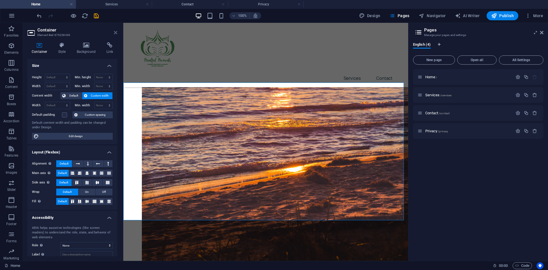
click at [115, 32] on icon at bounding box center [115, 32] width 3 height 5
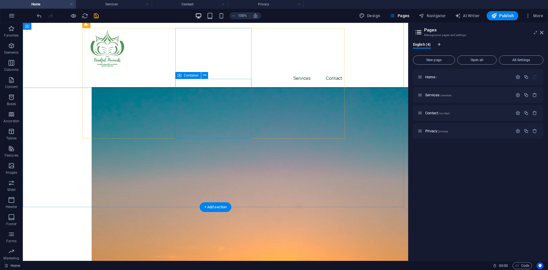
scroll to position [314, 0]
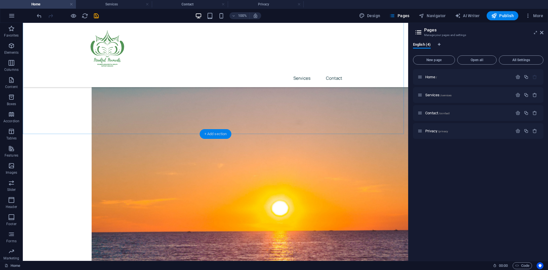
click at [228, 132] on div "+ Add section" at bounding box center [216, 134] width 32 height 10
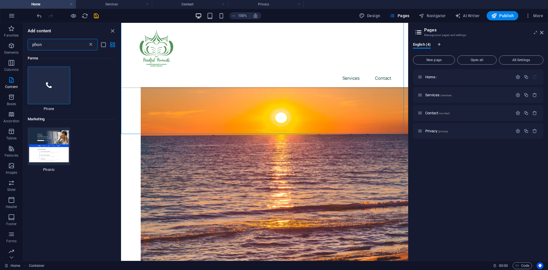
click at [90, 44] on icon at bounding box center [91, 45] width 6 height 6
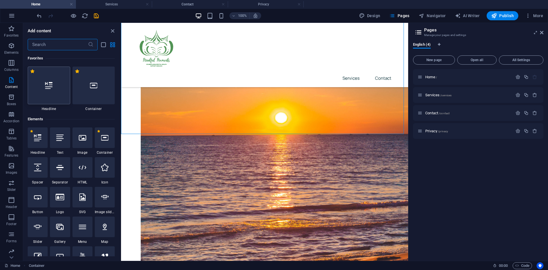
click at [52, 92] on div at bounding box center [49, 86] width 43 height 38
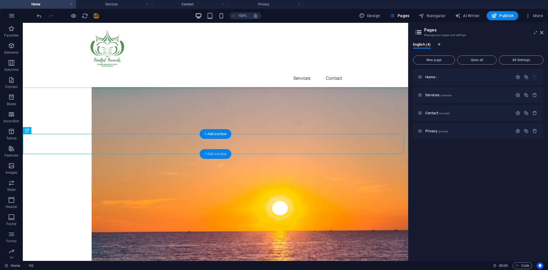
click at [210, 155] on div "+ Add section" at bounding box center [216, 154] width 32 height 10
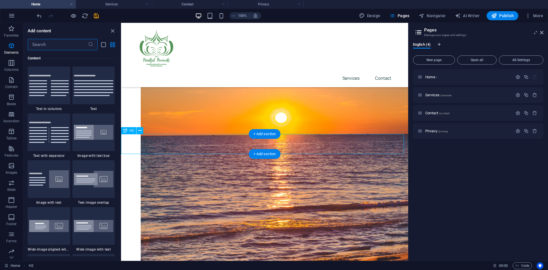
scroll to position [999, 0]
click at [60, 99] on div at bounding box center [49, 86] width 43 height 38
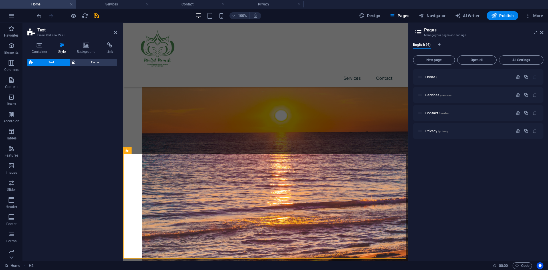
select select "rem"
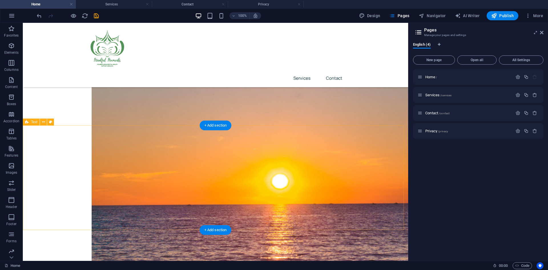
scroll to position [343, 0]
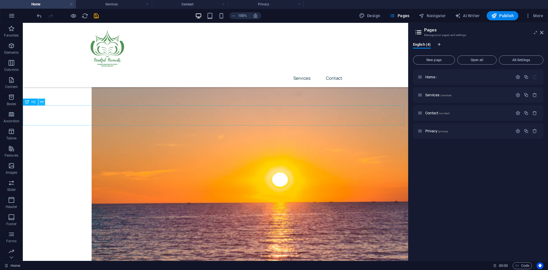
click at [42, 104] on icon at bounding box center [41, 102] width 3 height 6
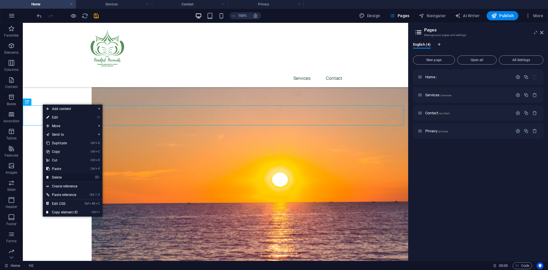
click at [68, 174] on link "⌦ Delete" at bounding box center [62, 177] width 38 height 9
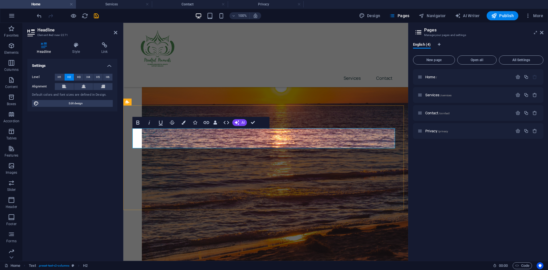
drag, startPoint x: 175, startPoint y: 137, endPoint x: 195, endPoint y: 139, distance: 19.8
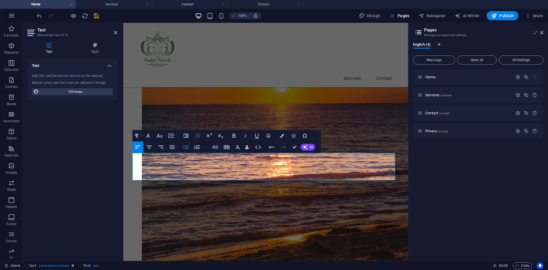
click at [186, 147] on icon "button" at bounding box center [185, 147] width 5 height 4
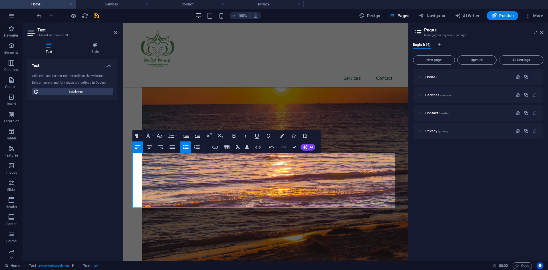
click at [186, 145] on icon "button" at bounding box center [185, 147] width 7 height 7
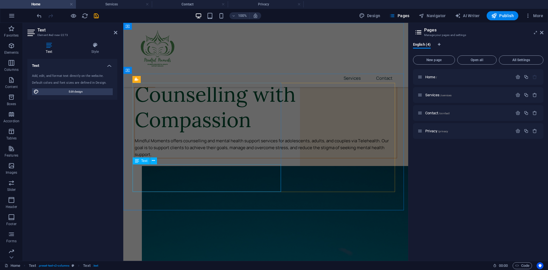
scroll to position [0, 0]
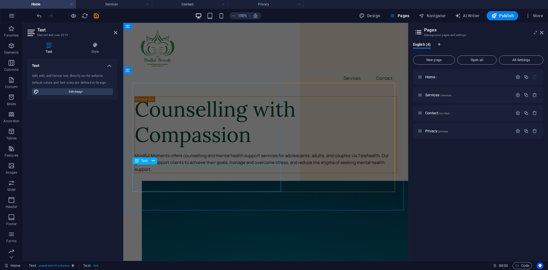
click at [210, 173] on div "Mindful Moments offers counselling and mental health support services for adole…" at bounding box center [266, 162] width 262 height 21
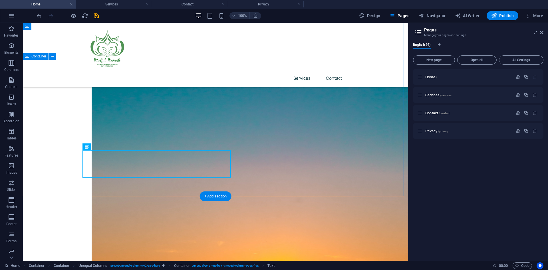
scroll to position [36, 0]
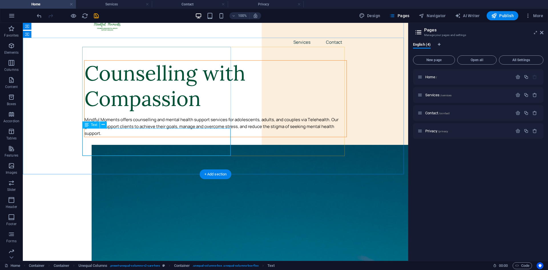
click at [170, 137] on div "Mindful Moments offers counselling and mental health support services for adole…" at bounding box center [216, 126] width 262 height 21
click at [165, 137] on div "Mindful Moments offers counselling and mental health support services for adole…" at bounding box center [216, 126] width 262 height 21
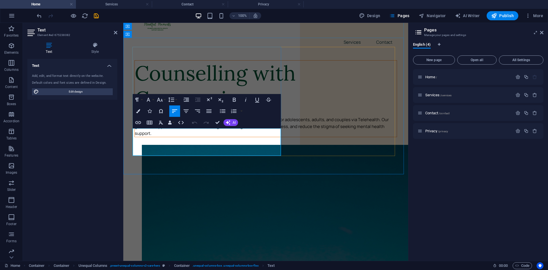
click at [165, 136] on span "Mindful Moments offers counselling and mental health support services for adole…" at bounding box center [262, 126] width 254 height 20
click at [154, 101] on button "Font Family" at bounding box center [149, 99] width 11 height 11
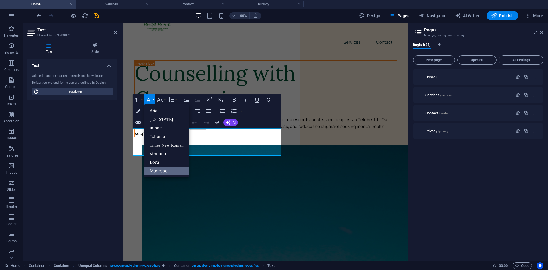
scroll to position [0, 0]
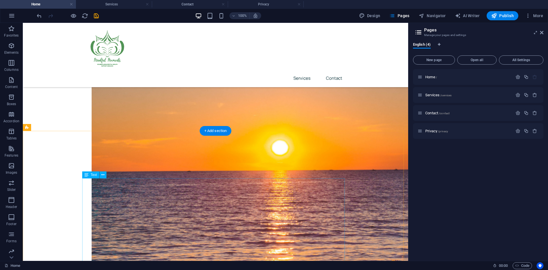
scroll to position [379, 0]
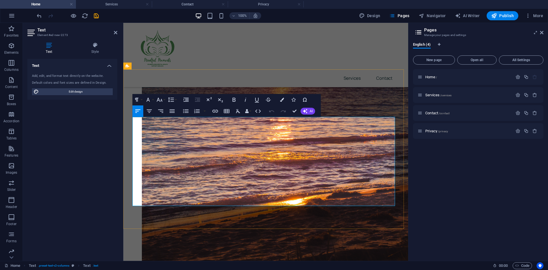
click at [154, 101] on button "Font Family" at bounding box center [149, 99] width 11 height 11
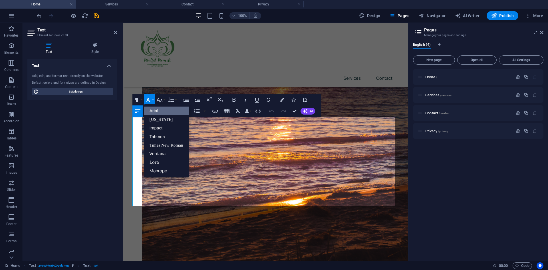
scroll to position [0, 0]
click at [160, 170] on link "Manrope" at bounding box center [166, 170] width 45 height 9
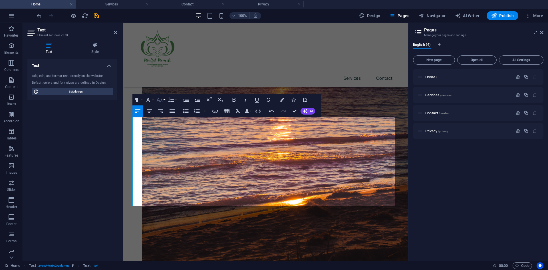
click at [164, 101] on button "Font Size" at bounding box center [160, 99] width 11 height 11
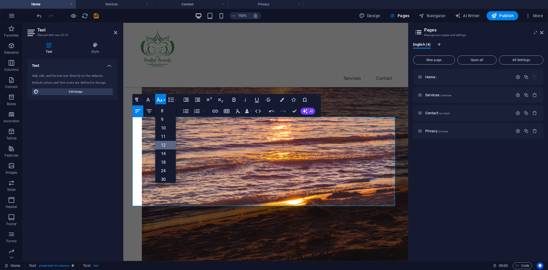
click at [165, 141] on link "12" at bounding box center [165, 145] width 21 height 9
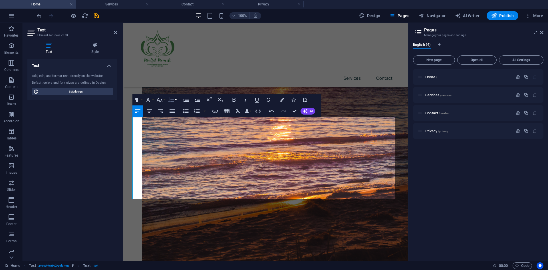
click at [170, 99] on icon "button" at bounding box center [171, 99] width 7 height 7
click at [164, 99] on button "Font Size" at bounding box center [160, 99] width 11 height 11
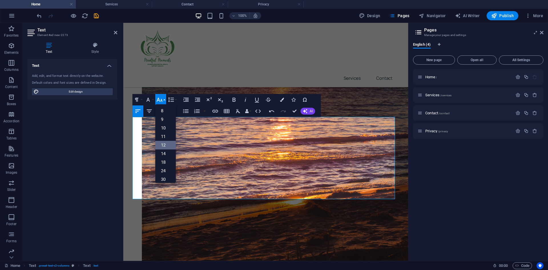
scroll to position [41, 0]
click at [166, 113] on link "14" at bounding box center [165, 112] width 21 height 9
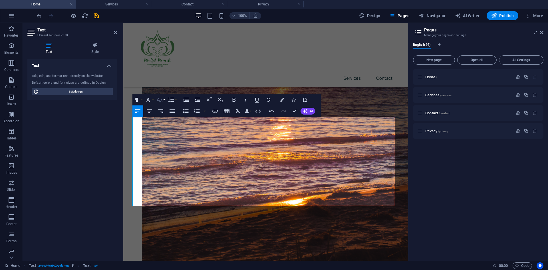
click at [161, 97] on icon "button" at bounding box center [159, 99] width 7 height 7
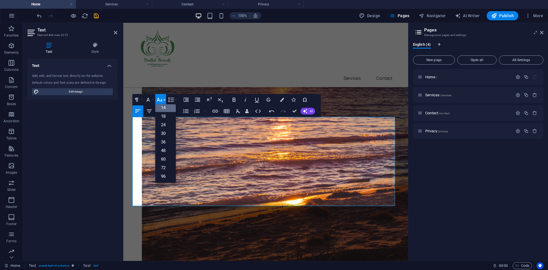
scroll to position [46, 0]
click at [160, 115] on link "18" at bounding box center [165, 116] width 21 height 9
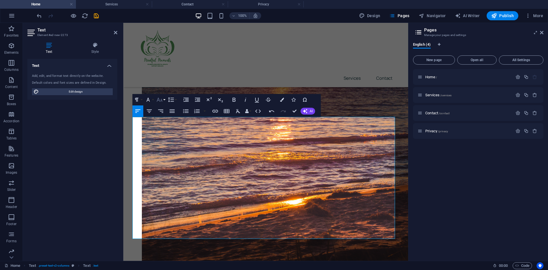
click at [164, 102] on button "Font Size" at bounding box center [160, 99] width 11 height 11
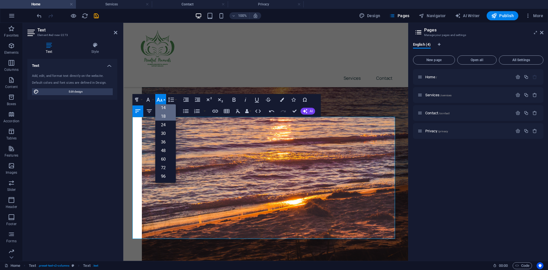
click at [165, 108] on link "14" at bounding box center [165, 107] width 21 height 9
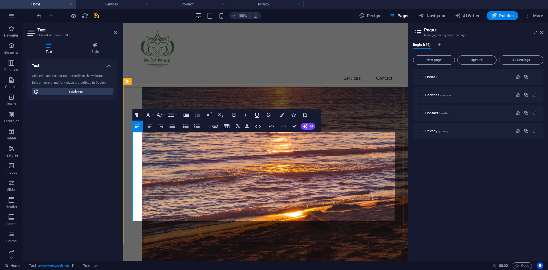
scroll to position [350, 0]
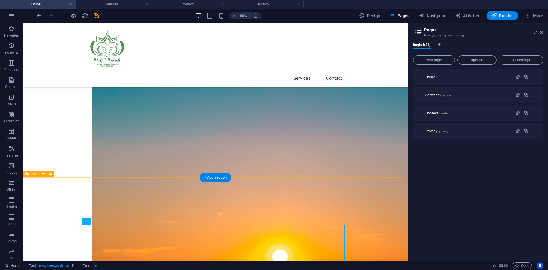
scroll to position [264, 0]
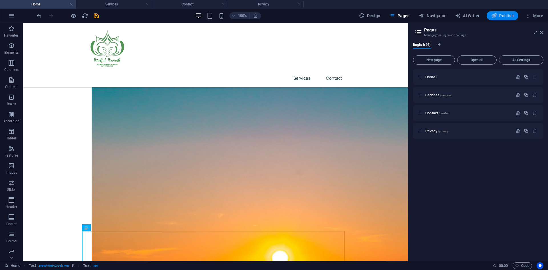
click at [495, 18] on icon "button" at bounding box center [494, 16] width 6 height 6
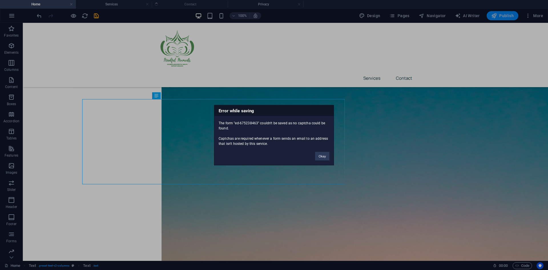
scroll to position [396, 0]
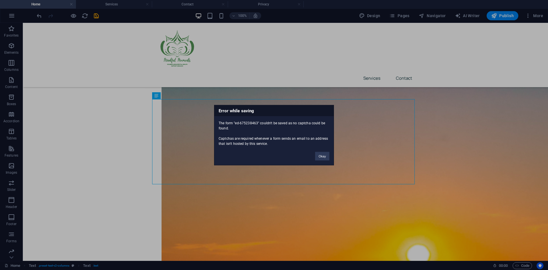
drag, startPoint x: 236, startPoint y: 123, endPoint x: 254, endPoint y: 123, distance: 18.6
click at [254, 123] on div "The form "ed-675238463" couldn't be saved as no captcha could be found. Captcha…" at bounding box center [273, 131] width 119 height 30
click at [317, 155] on button "Okay" at bounding box center [322, 156] width 14 height 9
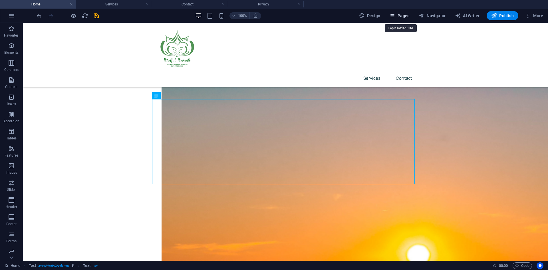
click at [403, 17] on span "Pages" at bounding box center [399, 16] width 20 height 6
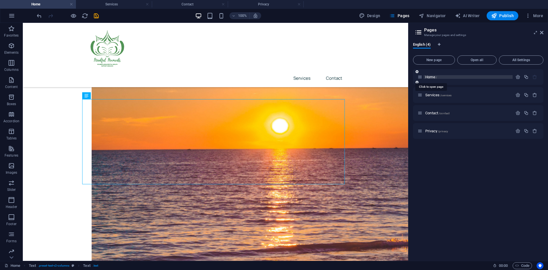
click at [435, 77] on span "Home /" at bounding box center [431, 77] width 12 height 4
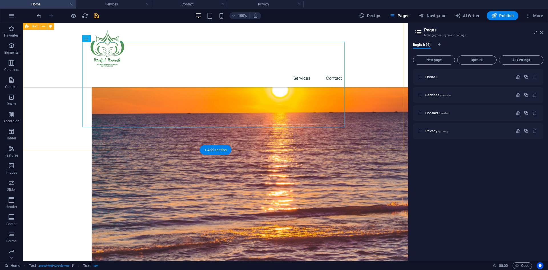
scroll to position [539, 0]
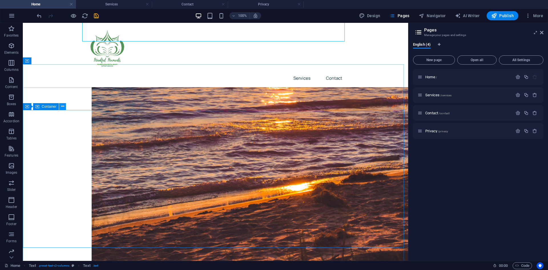
click at [64, 108] on button at bounding box center [62, 106] width 7 height 7
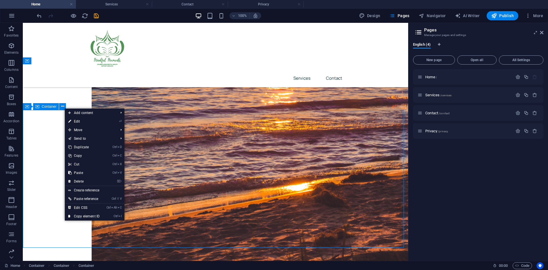
click at [47, 108] on span "Container" at bounding box center [49, 106] width 15 height 3
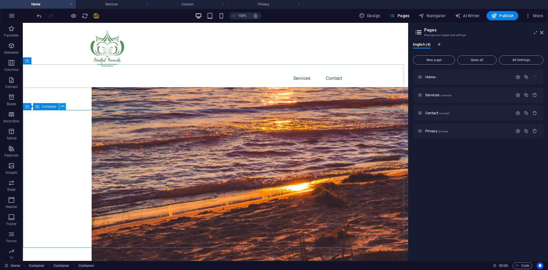
click at [62, 106] on icon at bounding box center [62, 106] width 3 height 6
click at [430, 113] on span "Contact /contact" at bounding box center [437, 113] width 24 height 4
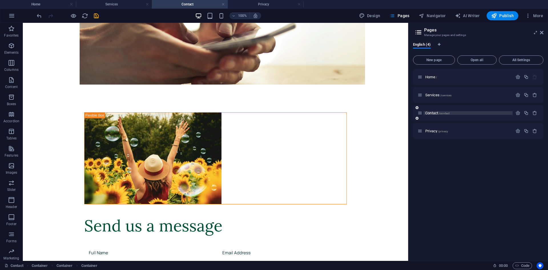
scroll to position [0, 0]
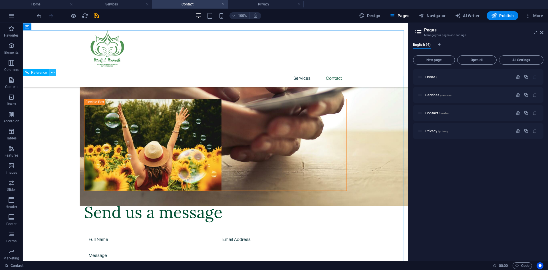
click at [53, 74] on icon at bounding box center [52, 73] width 3 height 6
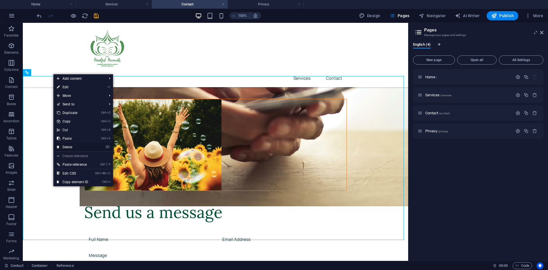
click at [75, 147] on link "⌦ Delete" at bounding box center [72, 147] width 38 height 9
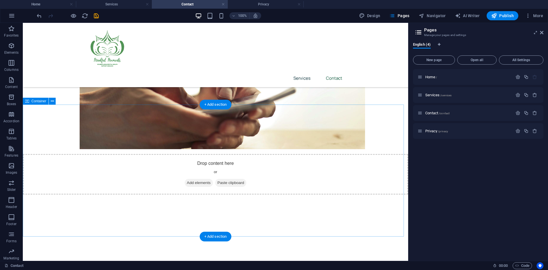
scroll to position [121, 0]
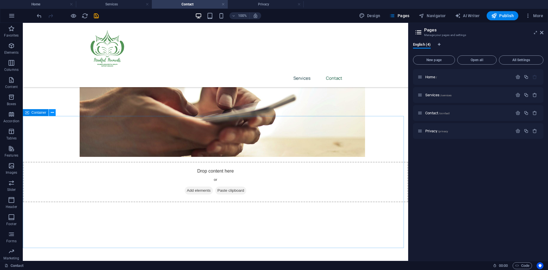
click at [52, 113] on icon at bounding box center [52, 113] width 3 height 6
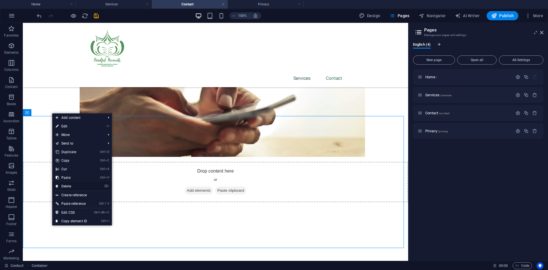
click at [70, 186] on link "⌦ Delete" at bounding box center [71, 186] width 38 height 9
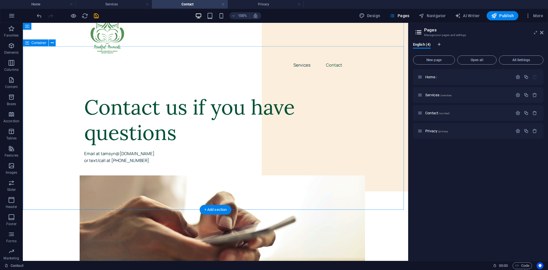
scroll to position [0, 0]
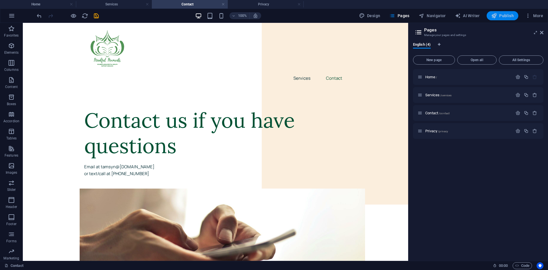
click at [501, 17] on span "Publish" at bounding box center [502, 16] width 23 height 6
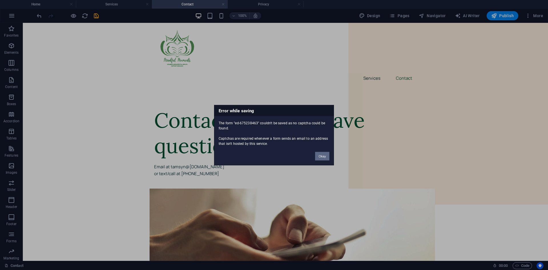
drag, startPoint x: 323, startPoint y: 154, endPoint x: 310, endPoint y: 122, distance: 34.4
click at [323, 154] on button "Okay" at bounding box center [322, 156] width 14 height 9
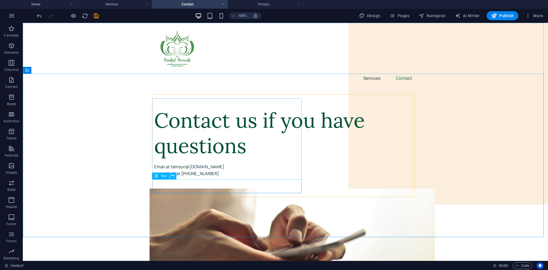
click at [173, 176] on icon at bounding box center [172, 176] width 3 height 6
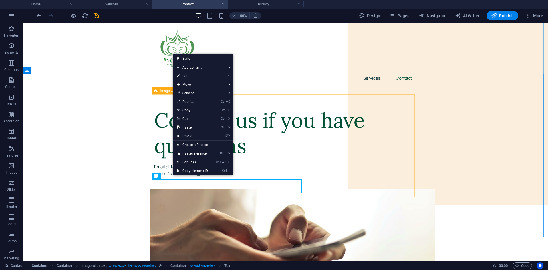
click at [155, 93] on icon at bounding box center [156, 90] width 4 height 7
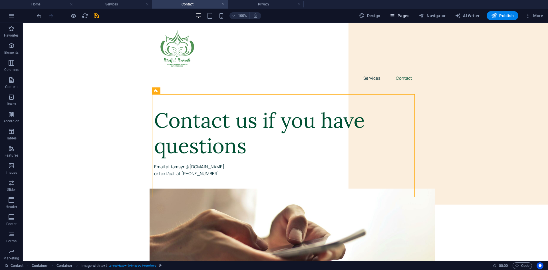
click at [403, 20] on button "Pages" at bounding box center [399, 15] width 25 height 9
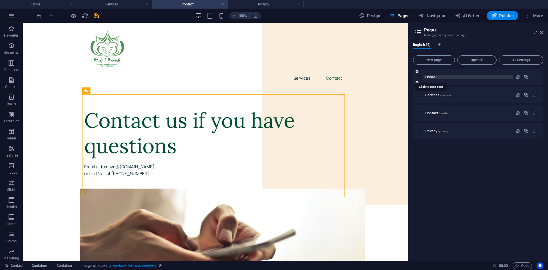
click at [435, 77] on span "Home /" at bounding box center [431, 77] width 12 height 4
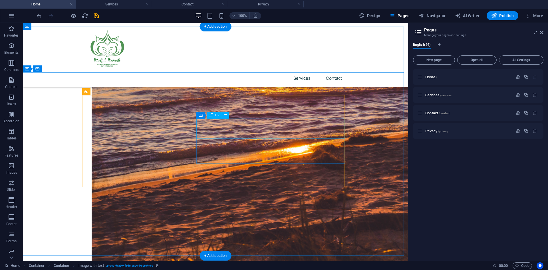
scroll to position [566, 0]
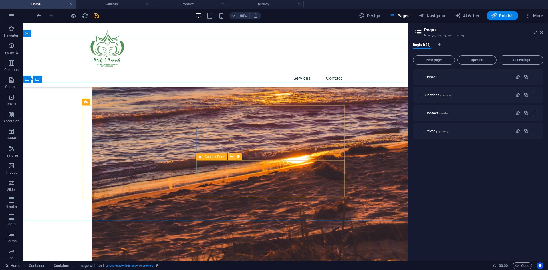
click at [231, 156] on icon at bounding box center [231, 157] width 3 height 6
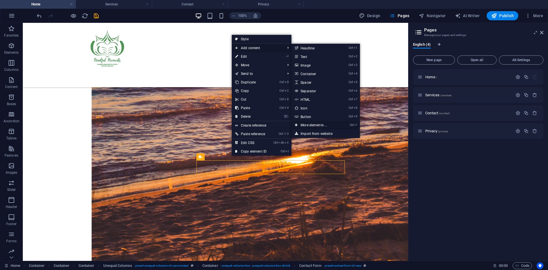
click at [314, 124] on link "Ctrl ⏎ More elements ..." at bounding box center [315, 125] width 47 height 9
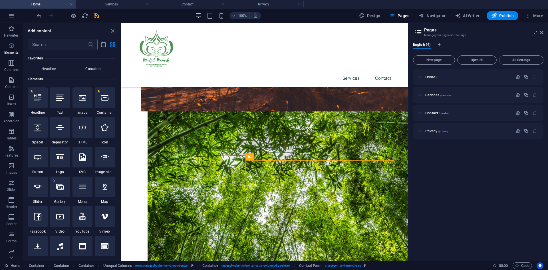
scroll to position [32, 0]
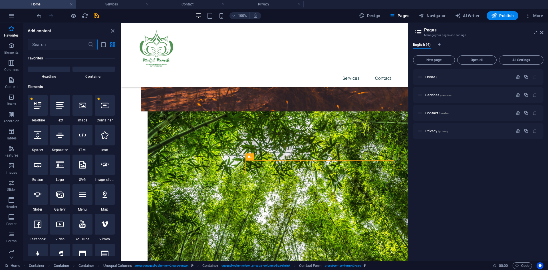
click at [64, 45] on input "text" at bounding box center [58, 44] width 60 height 11
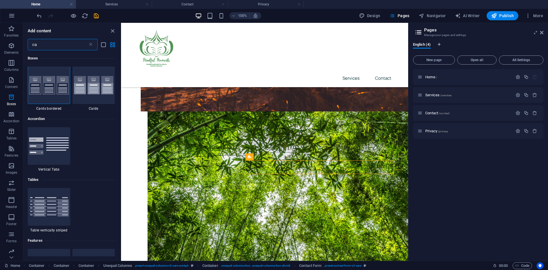
scroll to position [0, 0]
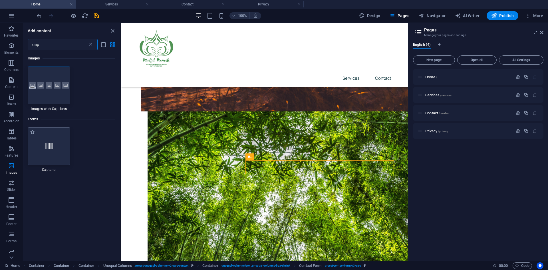
type input "cap"
click at [55, 142] on div at bounding box center [49, 146] width 43 height 38
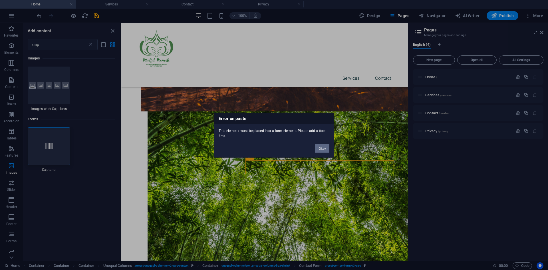
click at [319, 147] on button "Okay" at bounding box center [322, 148] width 14 height 9
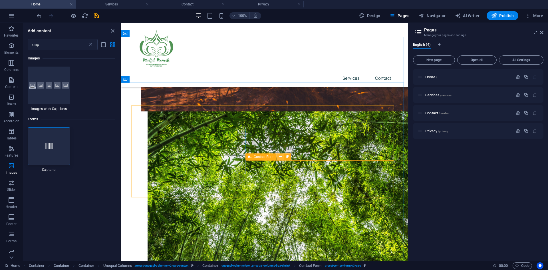
click at [279, 158] on icon at bounding box center [280, 157] width 3 height 6
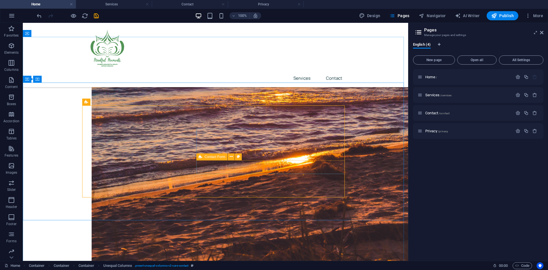
click at [203, 157] on div "Contact Form" at bounding box center [211, 156] width 31 height 7
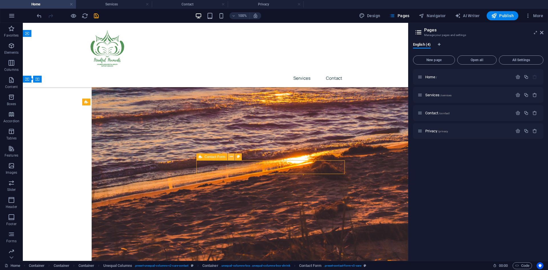
click at [230, 157] on icon at bounding box center [231, 157] width 3 height 6
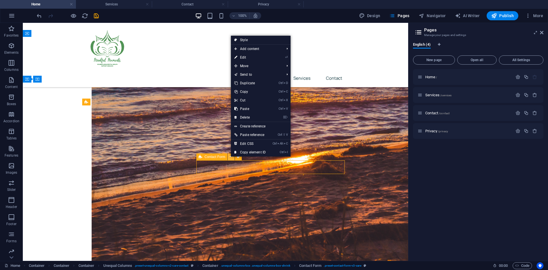
click at [230, 157] on icon at bounding box center [231, 157] width 3 height 6
click at [238, 158] on icon at bounding box center [238, 157] width 3 height 6
select select "rem"
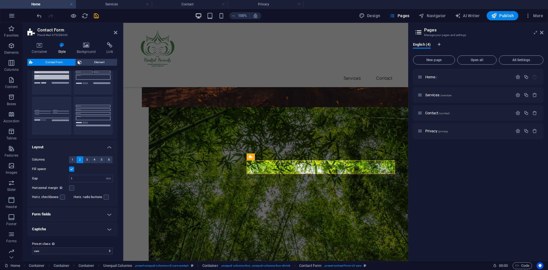
scroll to position [31, 0]
click at [84, 225] on h4 "Captcha" at bounding box center [72, 227] width 90 height 14
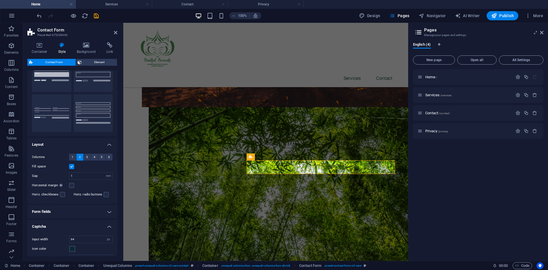
drag, startPoint x: 84, startPoint y: 225, endPoint x: 63, endPoint y: 223, distance: 21.2
click at [63, 223] on h4 "Captcha" at bounding box center [72, 225] width 90 height 10
click at [63, 223] on h4 "Captcha" at bounding box center [72, 227] width 90 height 14
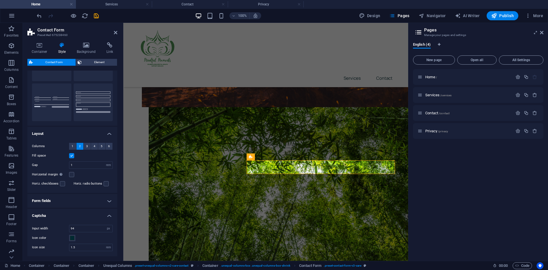
scroll to position [65, 0]
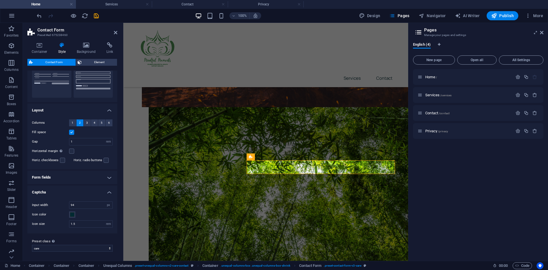
click at [77, 177] on h4 "Form fields" at bounding box center [72, 177] width 90 height 14
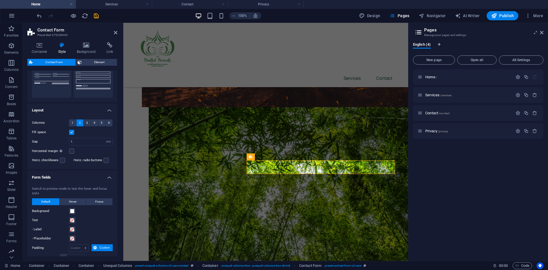
click at [77, 177] on h4 "Form fields" at bounding box center [72, 175] width 90 height 10
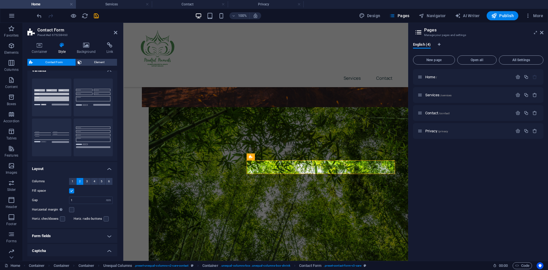
scroll to position [0, 0]
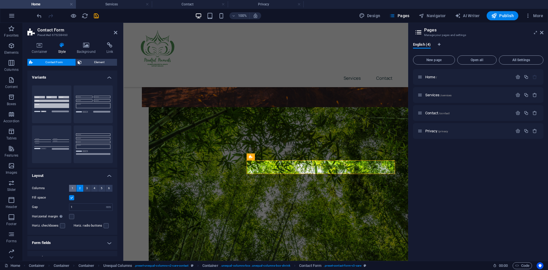
click at [69, 188] on button "1" at bounding box center [72, 188] width 7 height 7
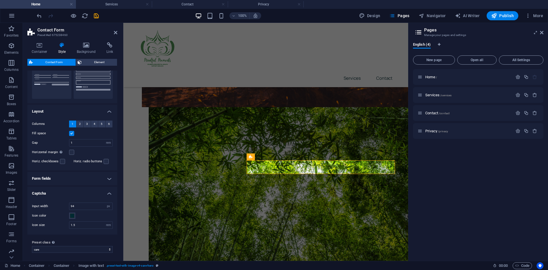
scroll to position [65, 0]
click at [86, 177] on h4 "Form fields" at bounding box center [72, 177] width 90 height 14
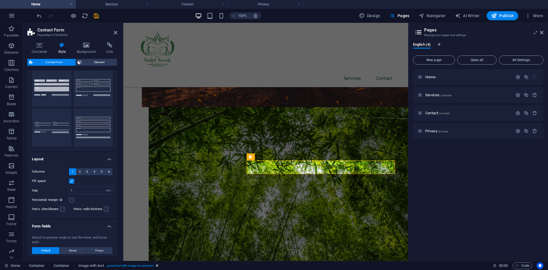
scroll to position [0, 0]
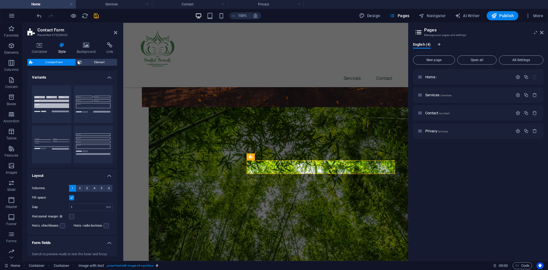
click at [44, 62] on span "Contact Form" at bounding box center [54, 62] width 39 height 7
click at [114, 32] on icon at bounding box center [115, 32] width 3 height 5
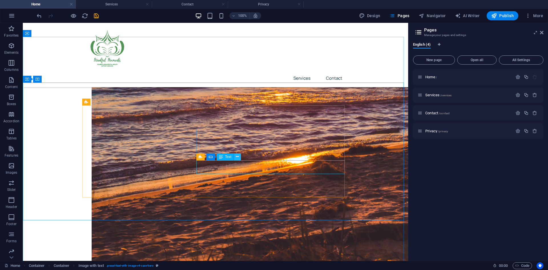
click at [238, 156] on icon at bounding box center [237, 157] width 3 height 6
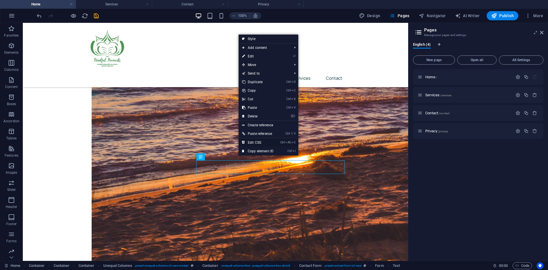
click at [263, 142] on link "Ctrl Alt C Edit CSS" at bounding box center [258, 142] width 38 height 9
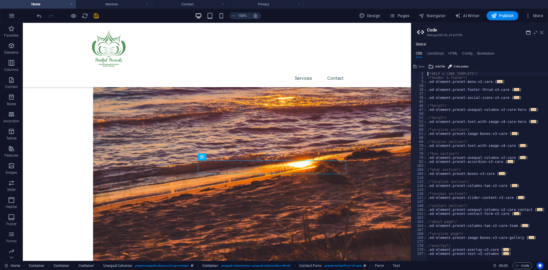
click at [541, 32] on icon at bounding box center [541, 32] width 3 height 5
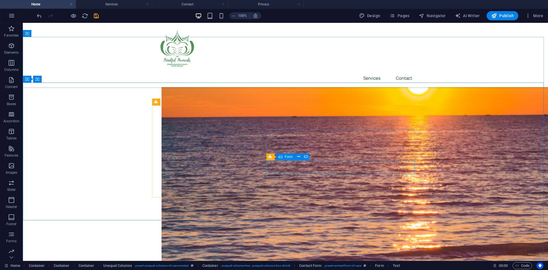
click at [282, 158] on icon at bounding box center [281, 156] width 4 height 7
click at [298, 157] on icon at bounding box center [298, 157] width 3 height 6
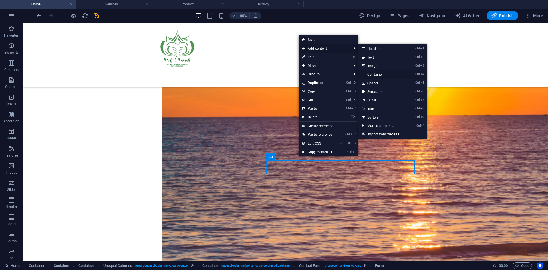
click at [386, 74] on link "Ctrl 4 Container" at bounding box center [381, 74] width 47 height 9
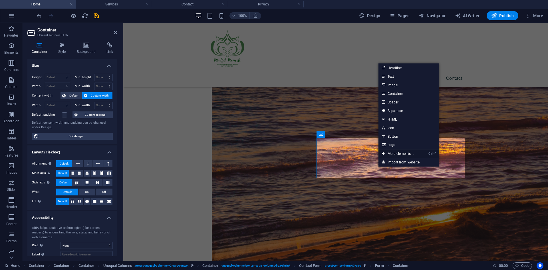
click at [385, 153] on link "Ctrl ⏎ More elements ..." at bounding box center [398, 153] width 39 height 9
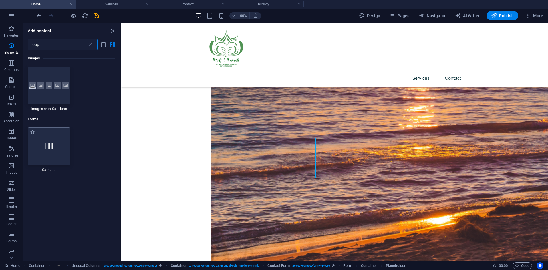
click at [54, 135] on div at bounding box center [49, 146] width 43 height 38
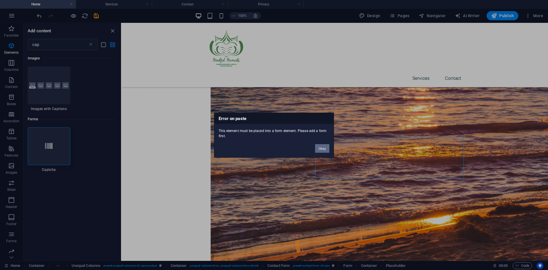
click at [319, 146] on button "Okay" at bounding box center [322, 148] width 14 height 9
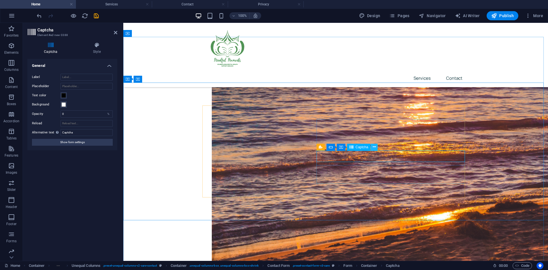
click at [375, 145] on icon at bounding box center [374, 147] width 3 height 6
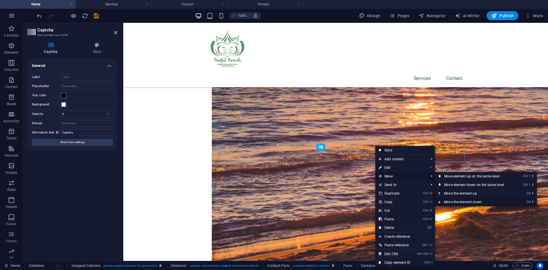
click at [447, 200] on link "Ctrl ⬇ Move the element down" at bounding box center [475, 202] width 81 height 9
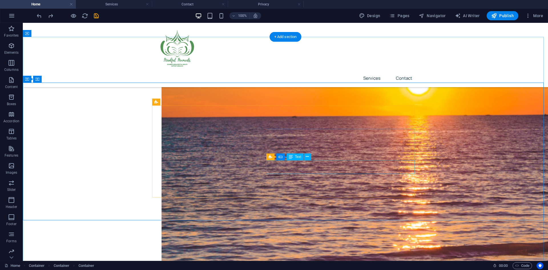
click at [306, 156] on icon at bounding box center [307, 157] width 3 height 6
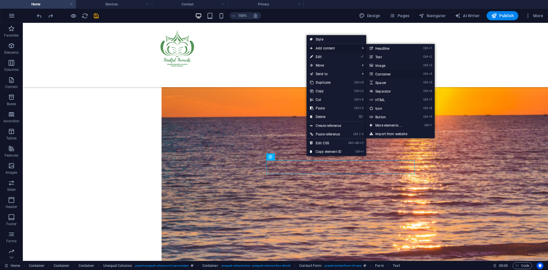
click at [388, 71] on link "Ctrl 4 Container" at bounding box center [389, 74] width 47 height 9
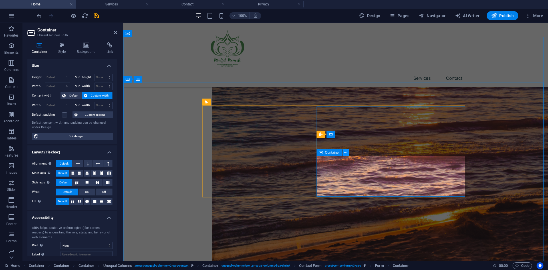
click at [345, 154] on icon at bounding box center [345, 152] width 3 height 6
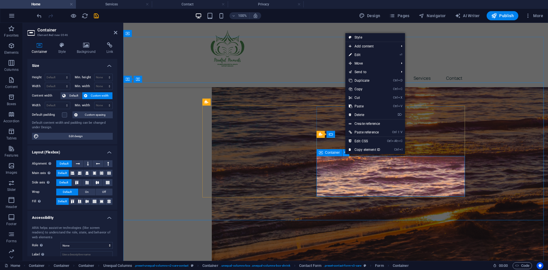
click at [345, 154] on icon at bounding box center [345, 152] width 3 height 6
click at [61, 63] on h4 "Size" at bounding box center [72, 64] width 90 height 10
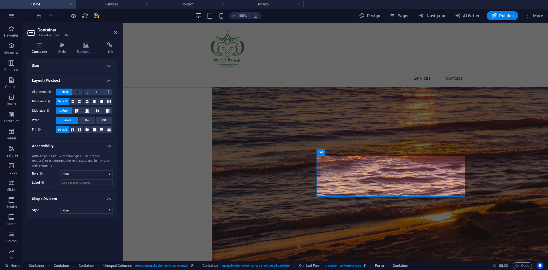
click at [61, 63] on h4 "Size" at bounding box center [72, 66] width 90 height 14
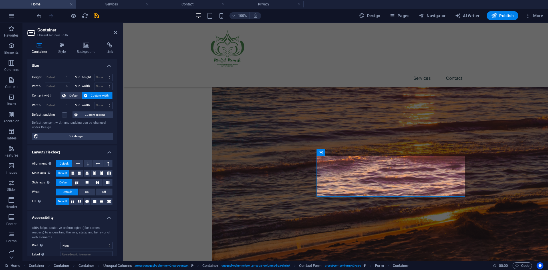
click at [64, 79] on select "Default px rem % vh vw" at bounding box center [57, 77] width 25 height 7
click at [335, 152] on span "Container" at bounding box center [332, 152] width 15 height 3
click at [41, 16] on icon "undo" at bounding box center [39, 16] width 7 height 7
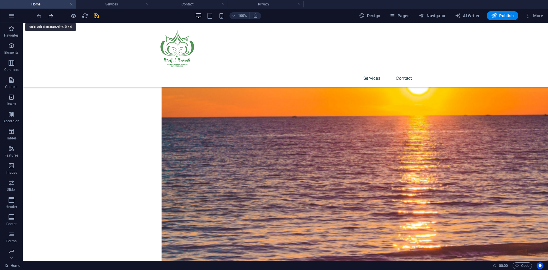
click at [48, 16] on icon "redo" at bounding box center [50, 16] width 7 height 7
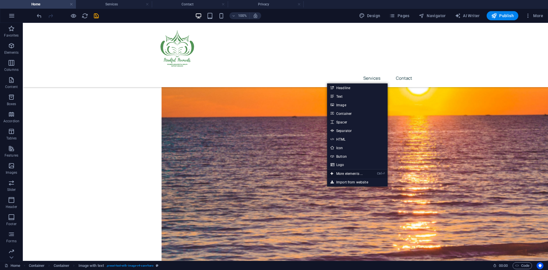
click at [339, 172] on link "Ctrl ⏎ More elements ..." at bounding box center [346, 173] width 39 height 9
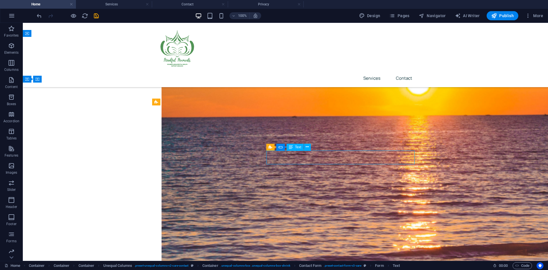
click at [308, 149] on icon at bounding box center [307, 147] width 3 height 6
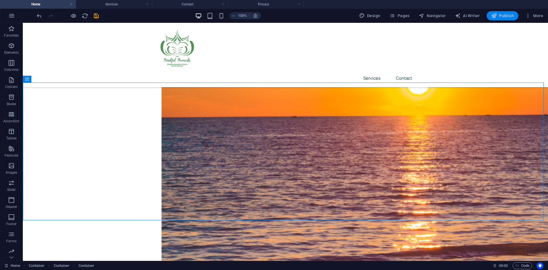
click at [513, 17] on span "Publish" at bounding box center [502, 16] width 23 height 6
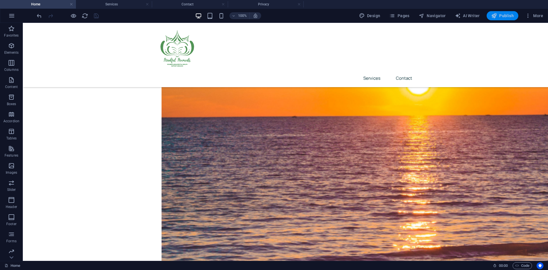
click at [495, 15] on icon "button" at bounding box center [494, 16] width 6 height 6
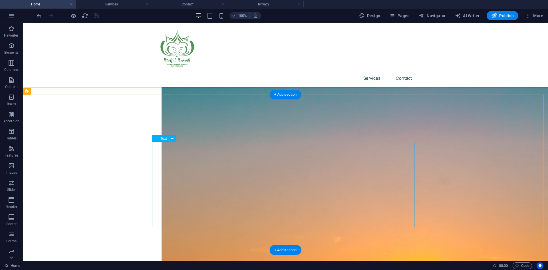
scroll to position [338, 0]
